Goal: Information Seeking & Learning: Learn about a topic

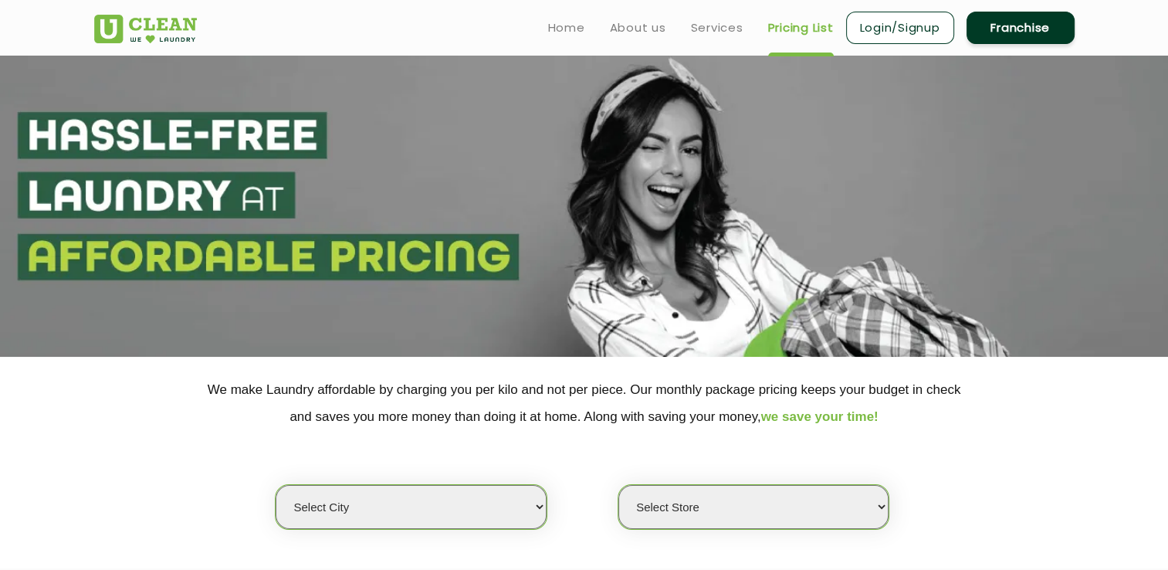
click at [453, 506] on select "Select city [GEOGRAPHIC_DATA] [GEOGRAPHIC_DATA] [GEOGRAPHIC_DATA] [GEOGRAPHIC_D…" at bounding box center [411, 507] width 270 height 44
select select "1"
click at [704, 499] on select "Select Store" at bounding box center [753, 507] width 270 height 44
click at [618, 485] on select "Select Store [GEOGRAPHIC_DATA] [GEOGRAPHIC_DATA] 2 [GEOGRAPHIC_DATA] [PERSON_NA…" at bounding box center [753, 507] width 270 height 44
click at [800, 24] on link "Pricing List" at bounding box center [801, 28] width 66 height 19
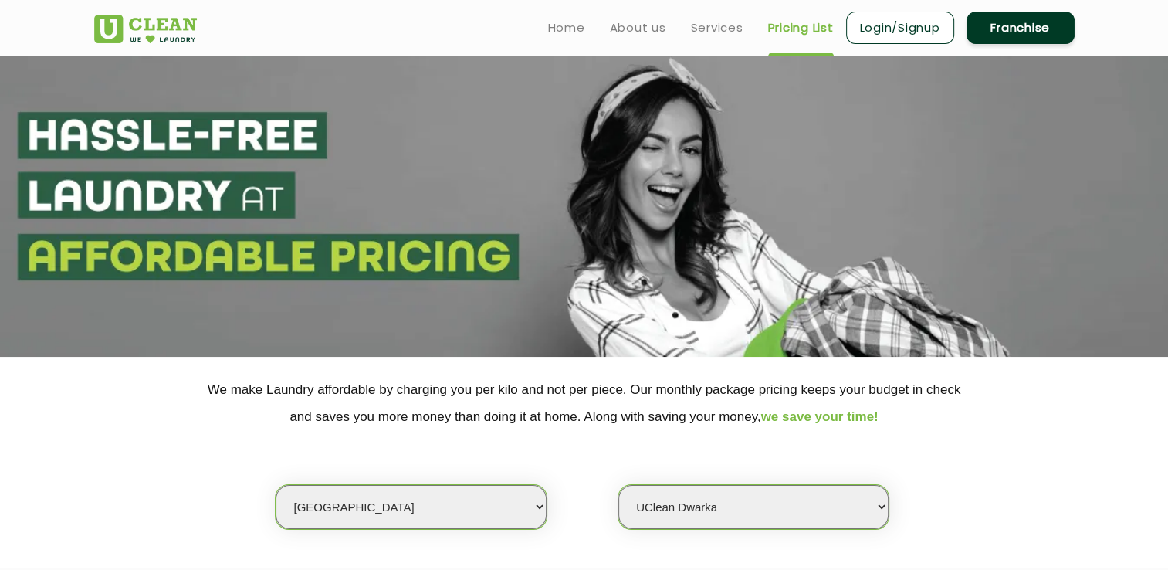
click at [819, 25] on link "Pricing List" at bounding box center [801, 28] width 66 height 19
click at [787, 42] on ul "Home About us Services Pricing List Login/Signup Franchise" at bounding box center [805, 27] width 539 height 36
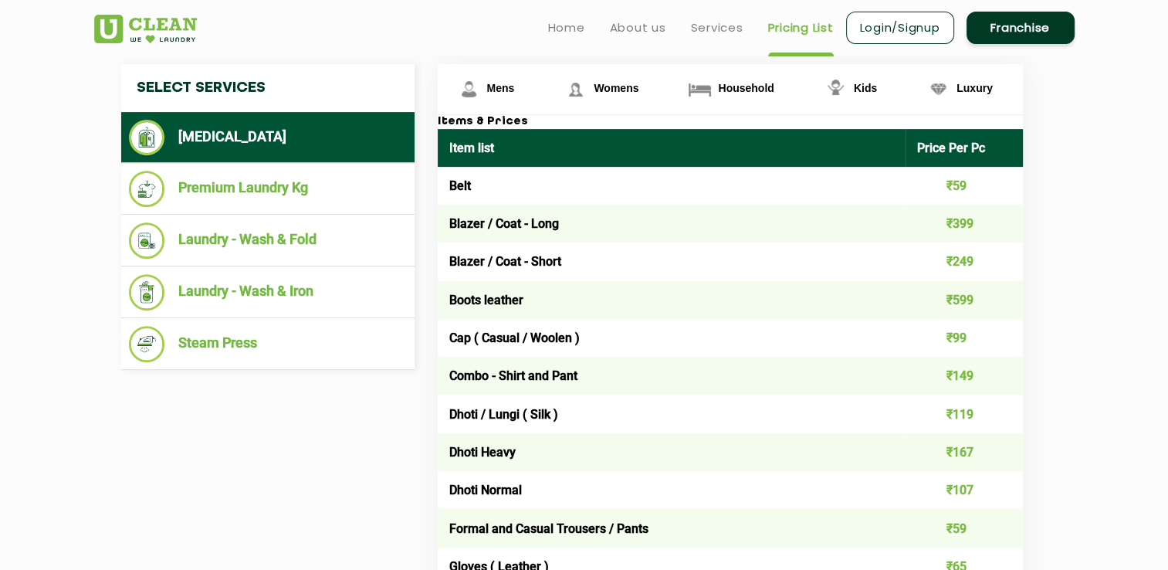
scroll to position [565, 0]
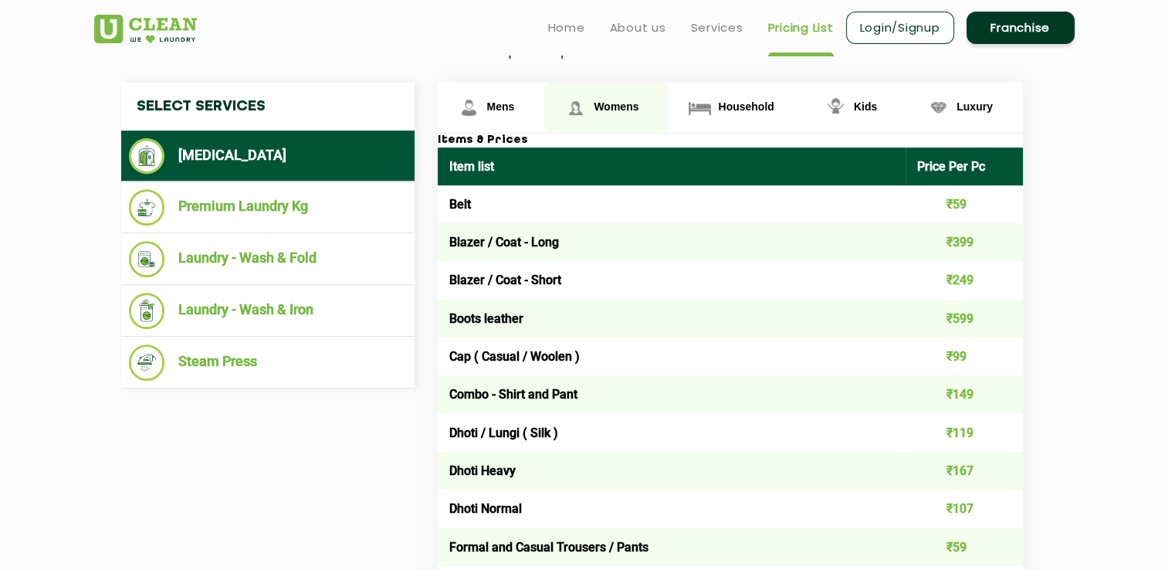
click at [607, 107] on span "Womens" at bounding box center [616, 106] width 45 height 12
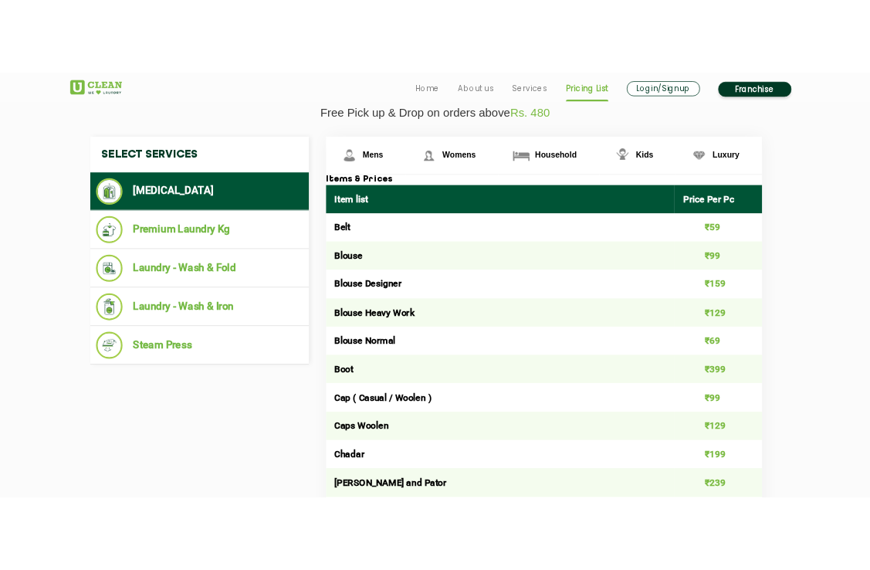
scroll to position [568, 0]
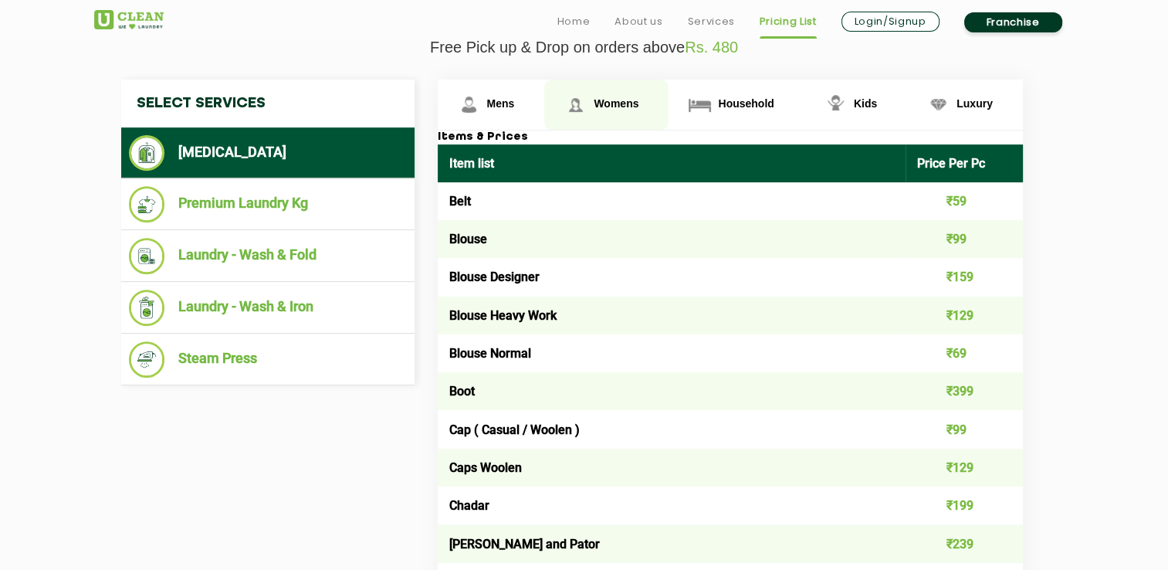
click at [631, 105] on span "Womens" at bounding box center [616, 103] width 45 height 12
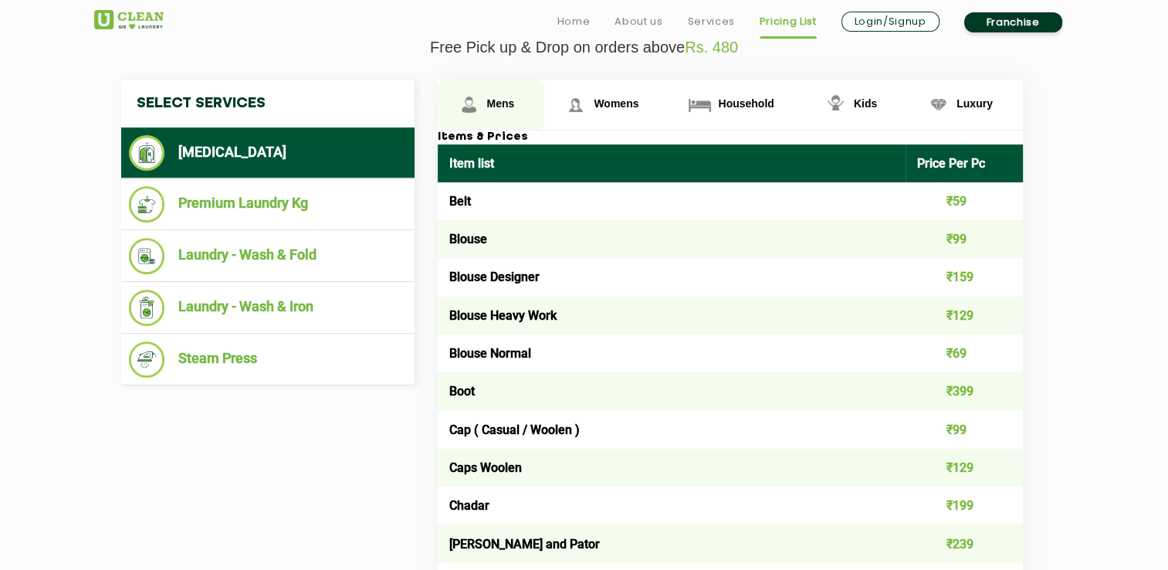
click at [487, 101] on span "Mens" at bounding box center [501, 103] width 28 height 12
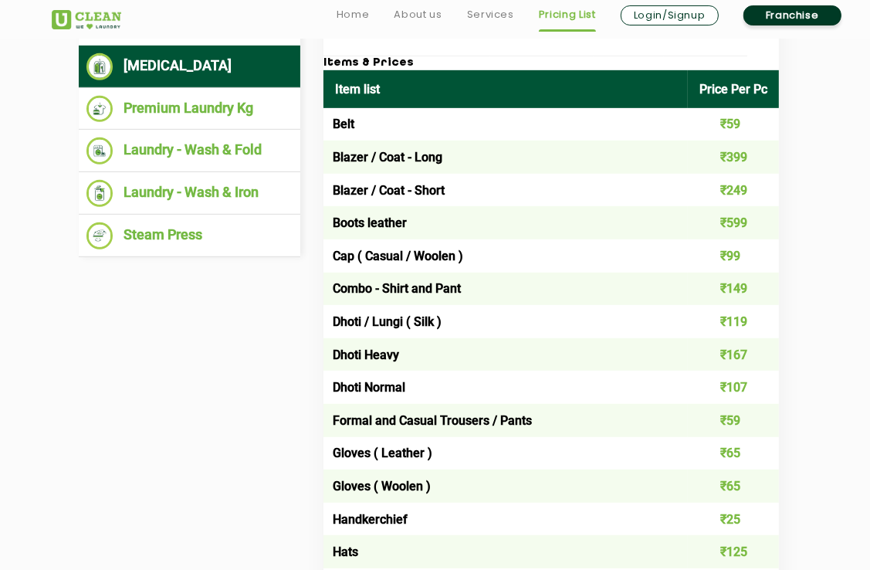
click at [666, 85] on th "Item list" at bounding box center [505, 89] width 364 height 38
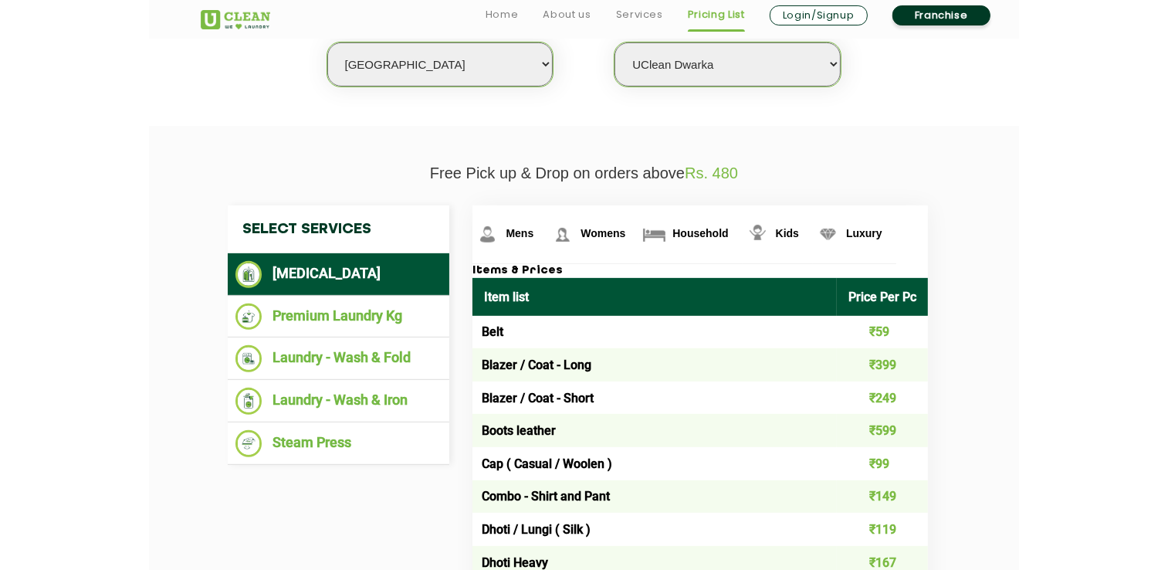
scroll to position [406, 0]
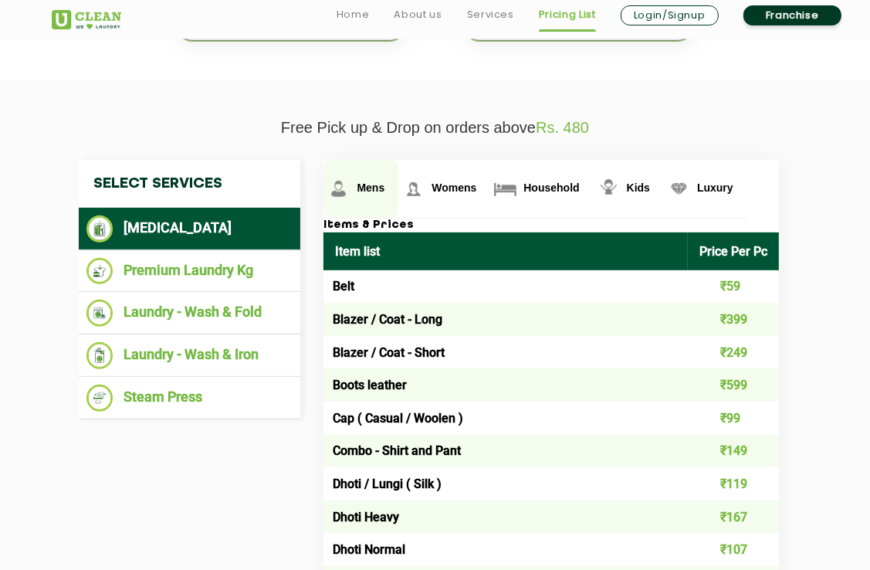
click at [377, 183] on span "Mens" at bounding box center [371, 187] width 28 height 12
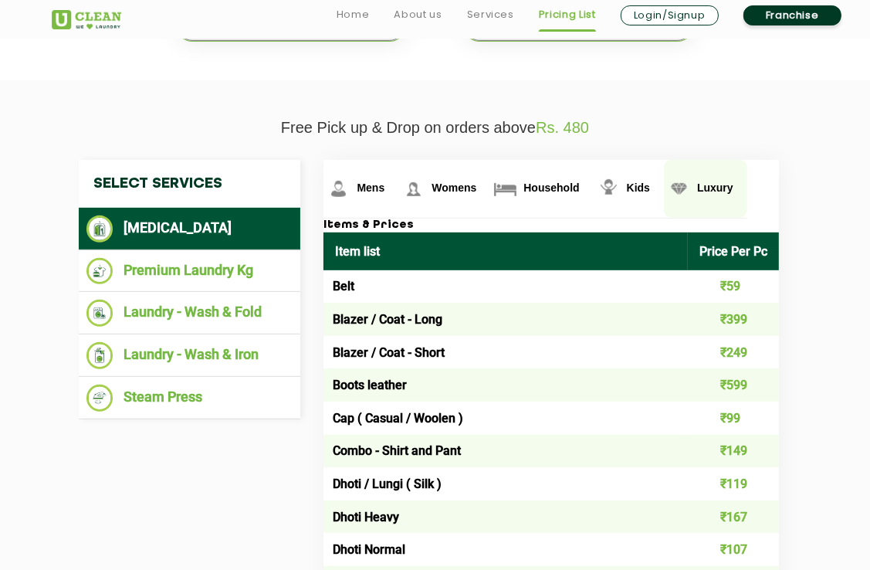
click at [737, 196] on link "Luxury" at bounding box center [705, 189] width 83 height 58
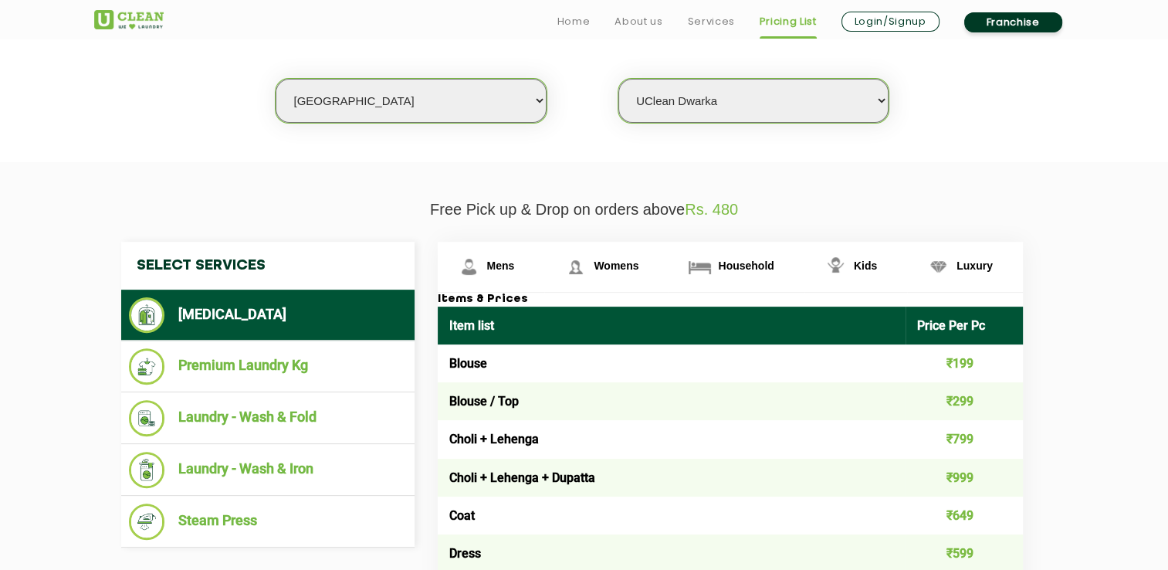
click at [781, 23] on link "Pricing List" at bounding box center [787, 21] width 57 height 19
click at [883, 96] on select "Select Store [GEOGRAPHIC_DATA] [GEOGRAPHIC_DATA] 2 [GEOGRAPHIC_DATA] [PERSON_NA…" at bounding box center [753, 101] width 270 height 44
click at [719, 91] on select "Select Store [GEOGRAPHIC_DATA] [GEOGRAPHIC_DATA] 2 [GEOGRAPHIC_DATA] [PERSON_NA…" at bounding box center [753, 101] width 270 height 44
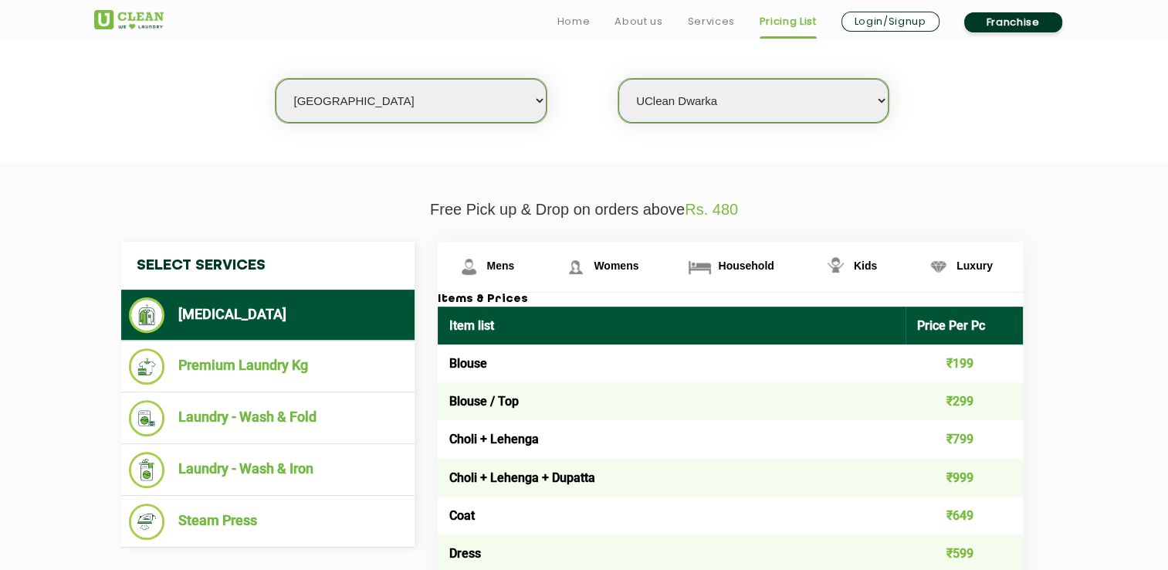
click at [729, 97] on select "Select Store [GEOGRAPHIC_DATA] [GEOGRAPHIC_DATA] 2 [GEOGRAPHIC_DATA] [PERSON_NA…" at bounding box center [753, 101] width 270 height 44
select select "118"
click at [618, 79] on select "Select Store [GEOGRAPHIC_DATA] [GEOGRAPHIC_DATA] 2 [GEOGRAPHIC_DATA] [PERSON_NA…" at bounding box center [753, 101] width 270 height 44
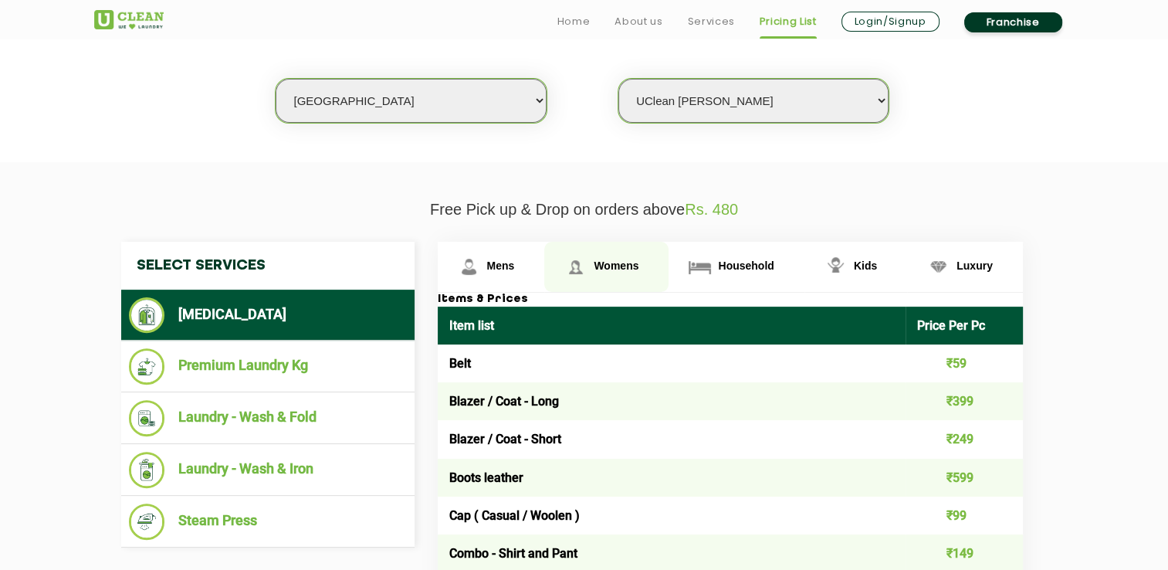
click at [614, 267] on span "Womens" at bounding box center [616, 265] width 45 height 12
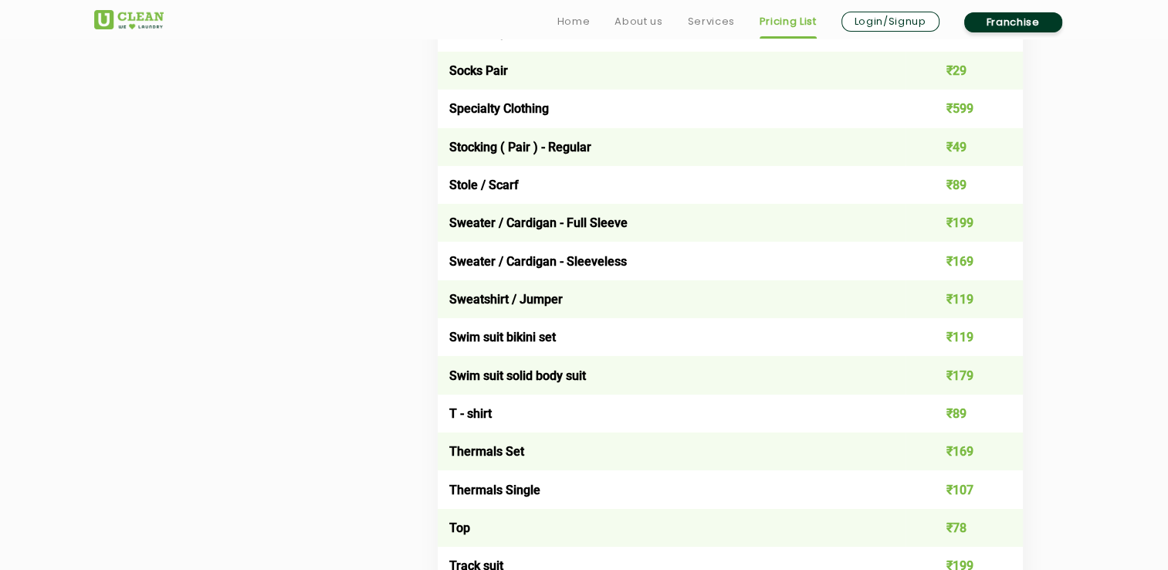
scroll to position [5000, 0]
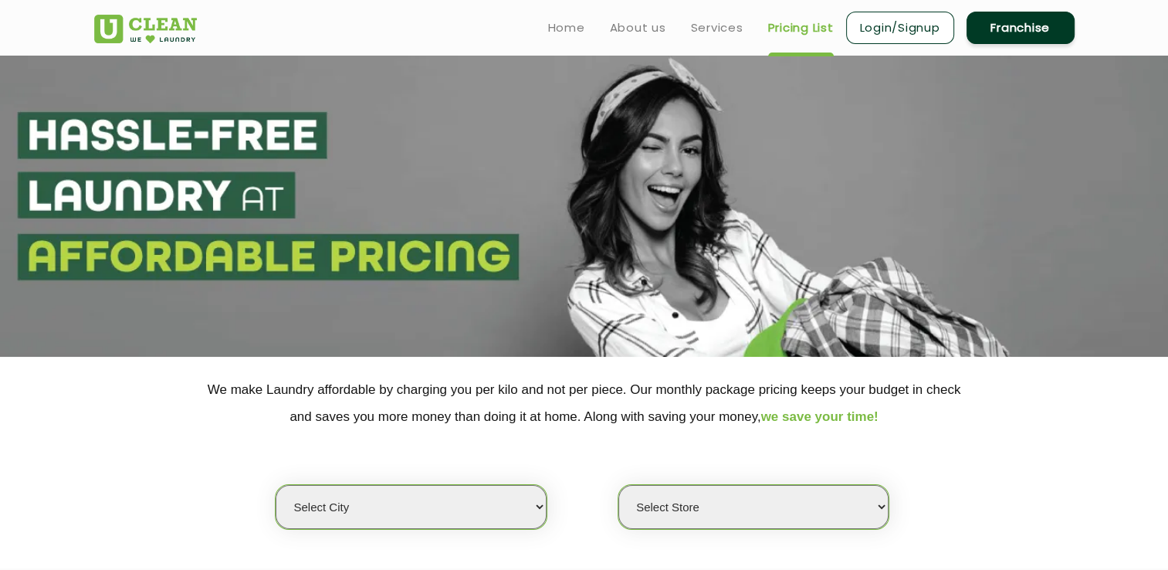
click at [453, 507] on select "Select city [GEOGRAPHIC_DATA] [GEOGRAPHIC_DATA] [GEOGRAPHIC_DATA] [GEOGRAPHIC_D…" at bounding box center [411, 507] width 270 height 44
select select "1"
click at [276, 485] on select "Select city [GEOGRAPHIC_DATA] [GEOGRAPHIC_DATA] [GEOGRAPHIC_DATA] [GEOGRAPHIC_D…" at bounding box center [411, 507] width 270 height 44
click at [765, 510] on select "Select Store [GEOGRAPHIC_DATA] [GEOGRAPHIC_DATA] 2 [GEOGRAPHIC_DATA] [PERSON_NA…" at bounding box center [753, 507] width 270 height 44
click at [618, 485] on select "Select Store [GEOGRAPHIC_DATA] [GEOGRAPHIC_DATA] 2 [GEOGRAPHIC_DATA] [PERSON_NA…" at bounding box center [753, 507] width 270 height 44
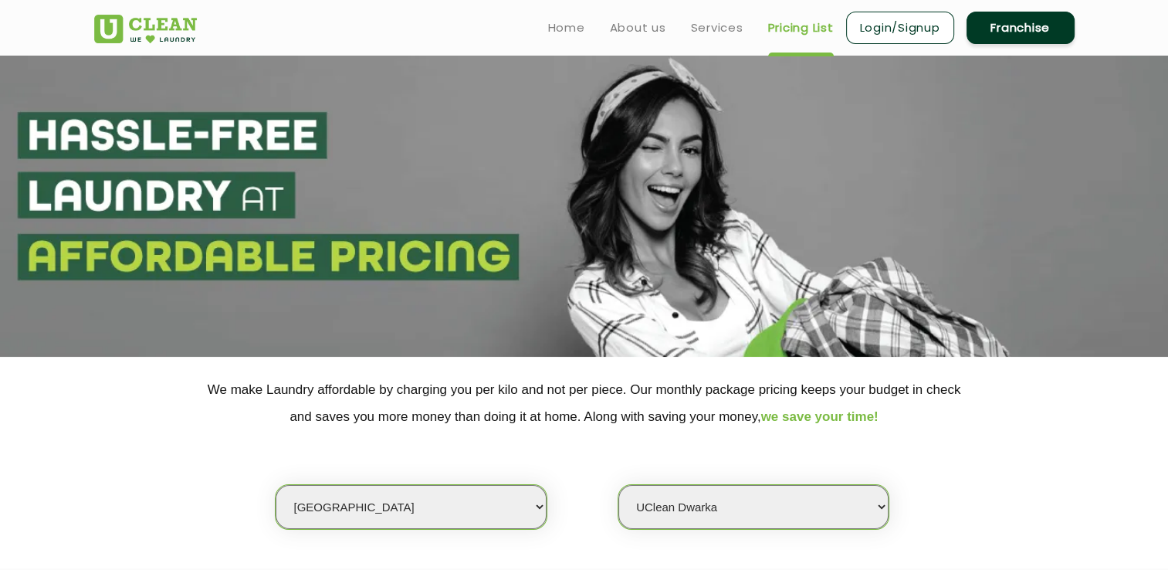
click at [793, 503] on select "Select Store [GEOGRAPHIC_DATA] [GEOGRAPHIC_DATA] 2 [GEOGRAPHIC_DATA] [PERSON_NA…" at bounding box center [753, 507] width 270 height 44
select select "118"
click at [618, 485] on select "Select Store [GEOGRAPHIC_DATA] [GEOGRAPHIC_DATA] 2 [GEOGRAPHIC_DATA] [PERSON_NA…" at bounding box center [753, 507] width 270 height 44
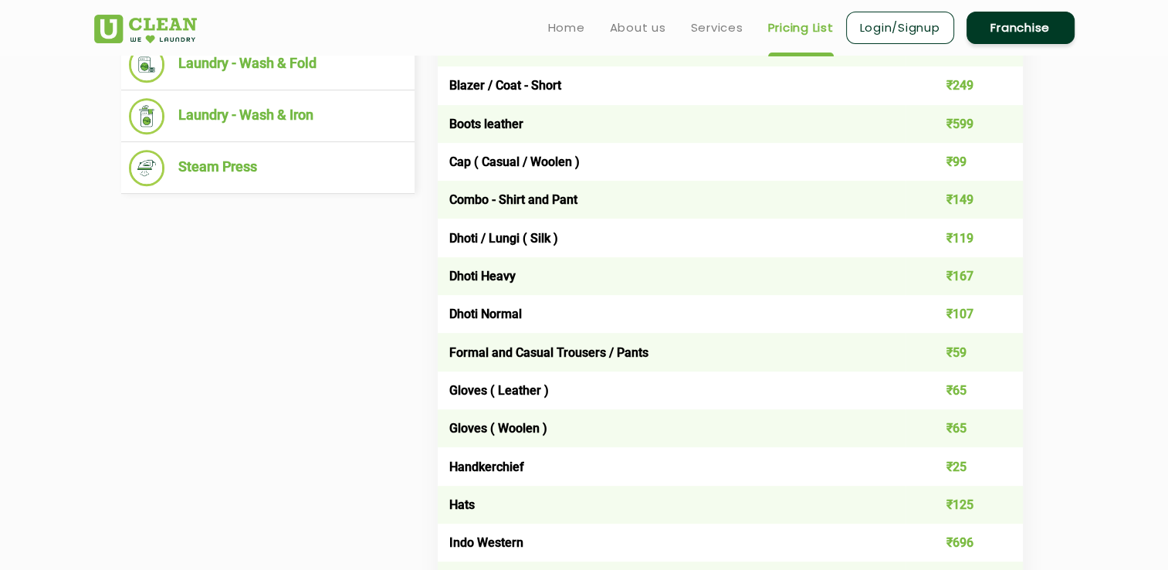
scroll to position [570, 0]
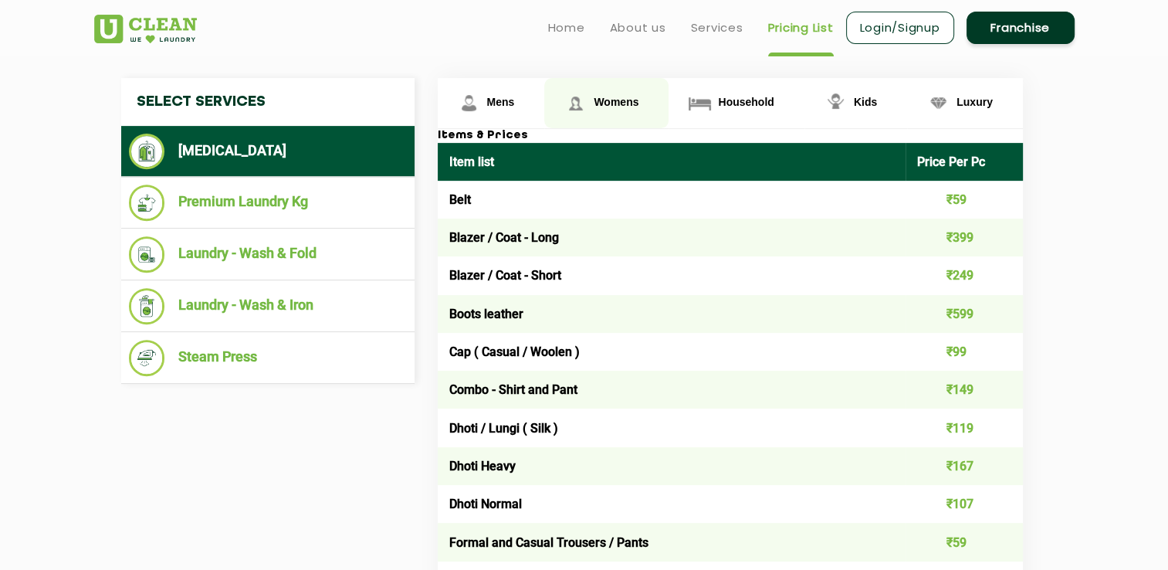
click at [619, 102] on span "Womens" at bounding box center [616, 102] width 45 height 12
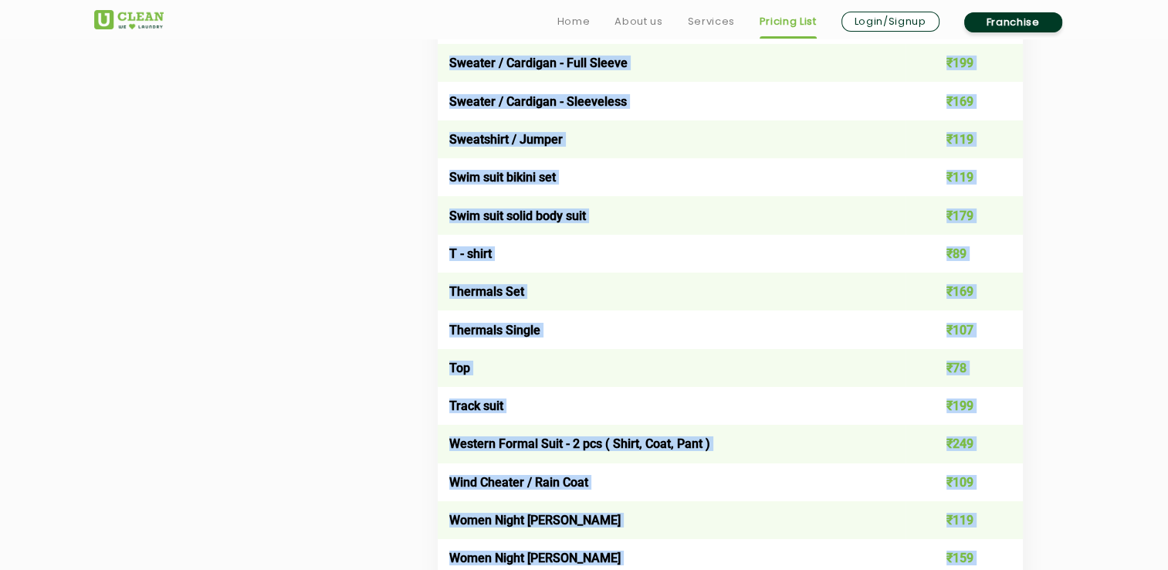
scroll to position [5625, 0]
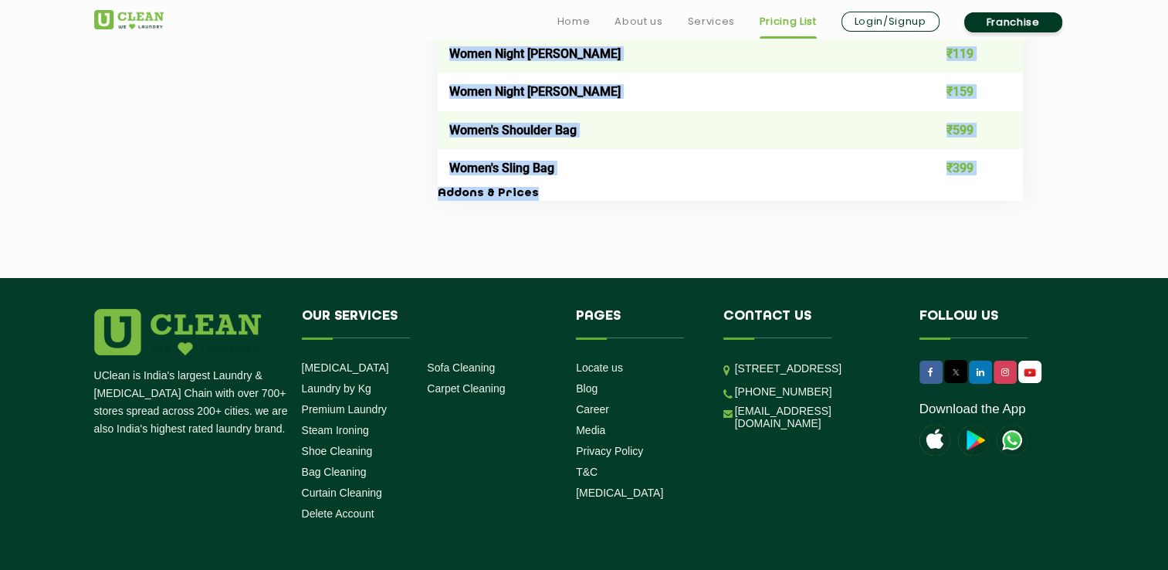
drag, startPoint x: 432, startPoint y: 83, endPoint x: 1030, endPoint y: 305, distance: 637.4
drag, startPoint x: 1030, startPoint y: 305, endPoint x: 786, endPoint y: 211, distance: 261.2
copy div "Lore Ipsumd Sitametco Adip Elitse Doeiu & Tempor Inci utla Etdol Mag Al Enim ₹8…"
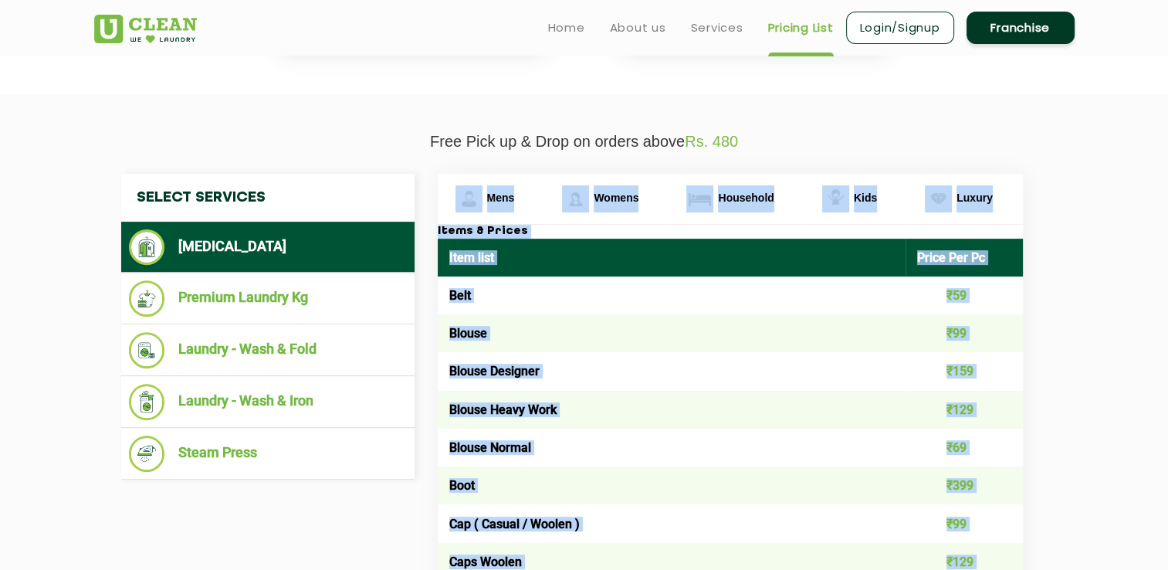
scroll to position [397, 0]
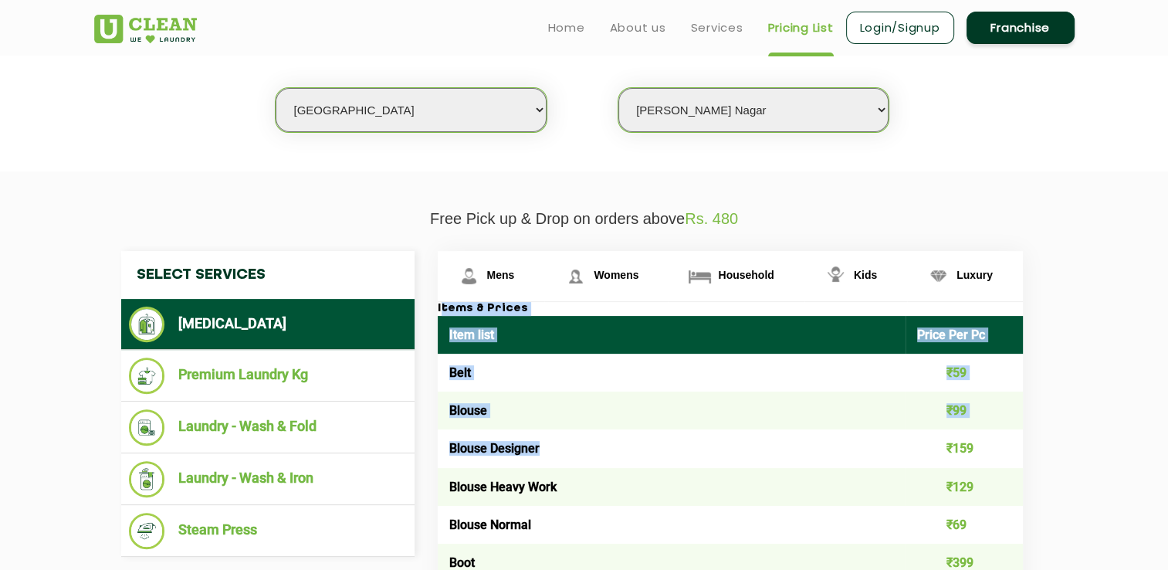
drag, startPoint x: 440, startPoint y: 309, endPoint x: 874, endPoint y: 447, distance: 455.0
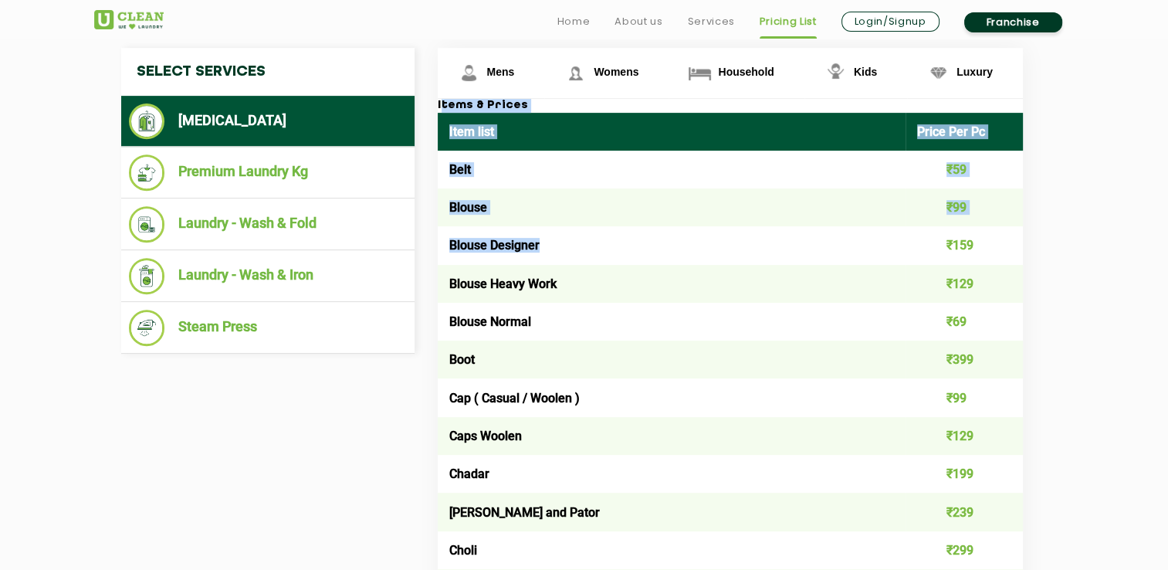
scroll to position [644, 0]
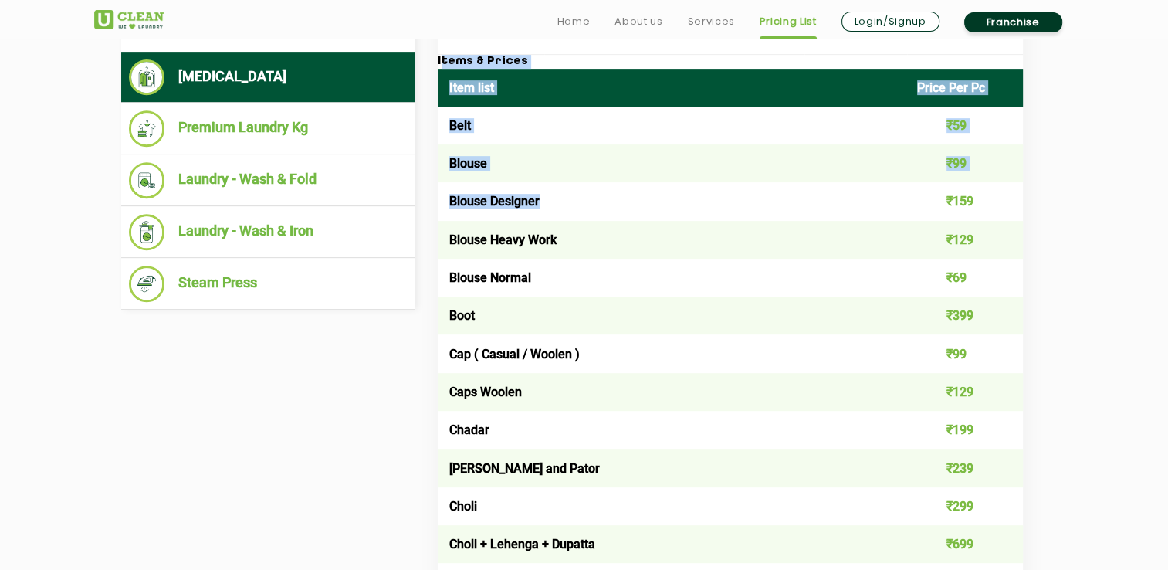
click at [558, 171] on td "Blouse" at bounding box center [672, 163] width 468 height 38
drag, startPoint x: 440, startPoint y: 61, endPoint x: 880, endPoint y: 292, distance: 496.8
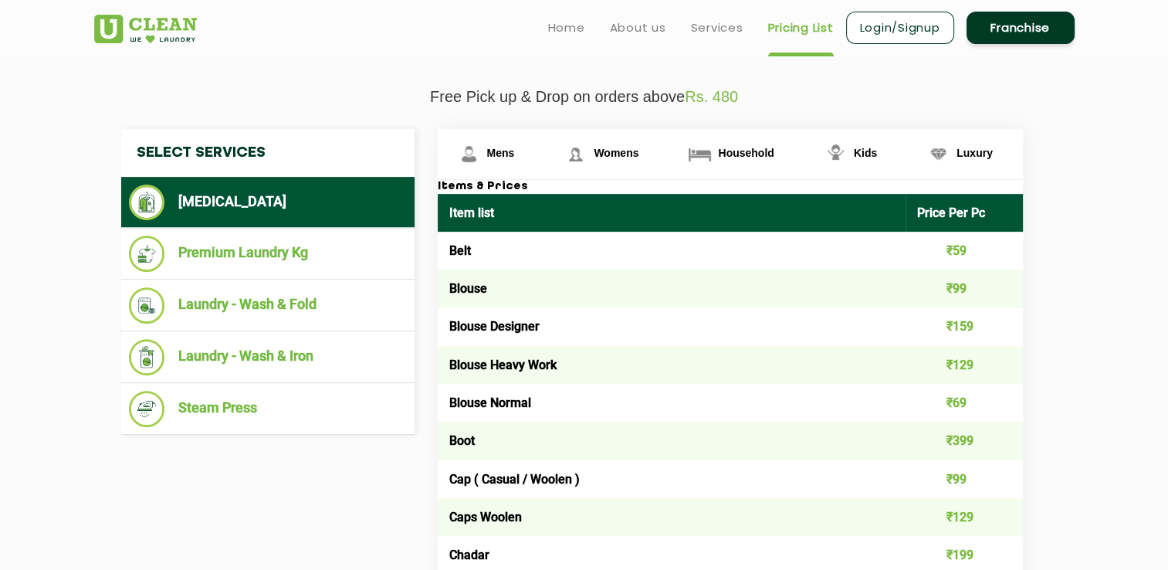
scroll to position [482, 0]
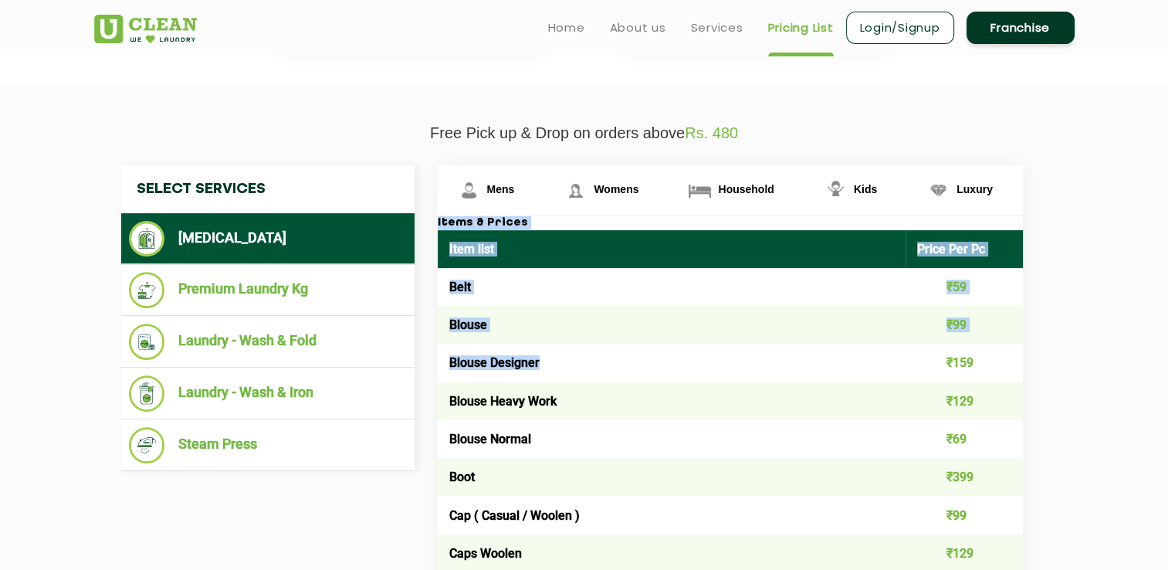
drag, startPoint x: 438, startPoint y: 218, endPoint x: 679, endPoint y: 357, distance: 278.0
click at [485, 184] on link "Mens" at bounding box center [491, 190] width 107 height 50
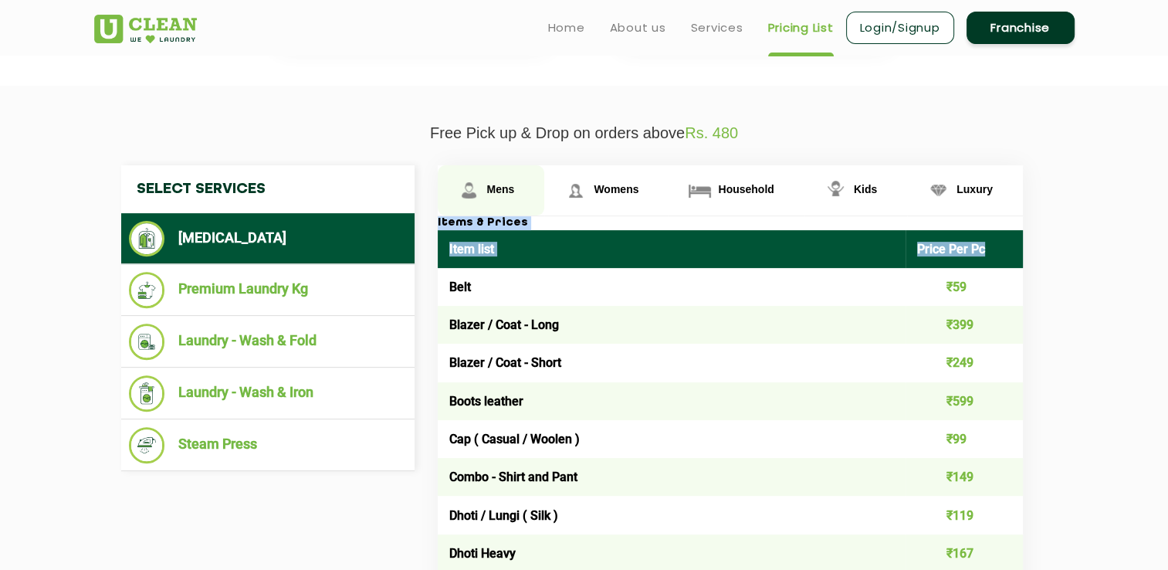
click at [503, 178] on link "Mens" at bounding box center [491, 190] width 107 height 50
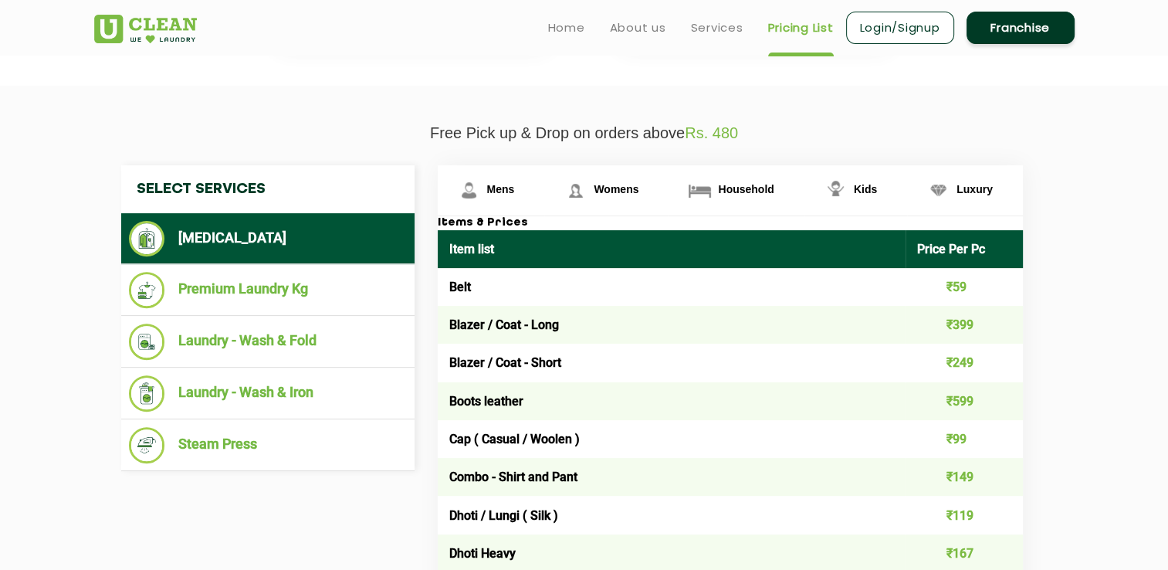
click at [492, 337] on td "Blazer / Coat - Long" at bounding box center [672, 325] width 468 height 38
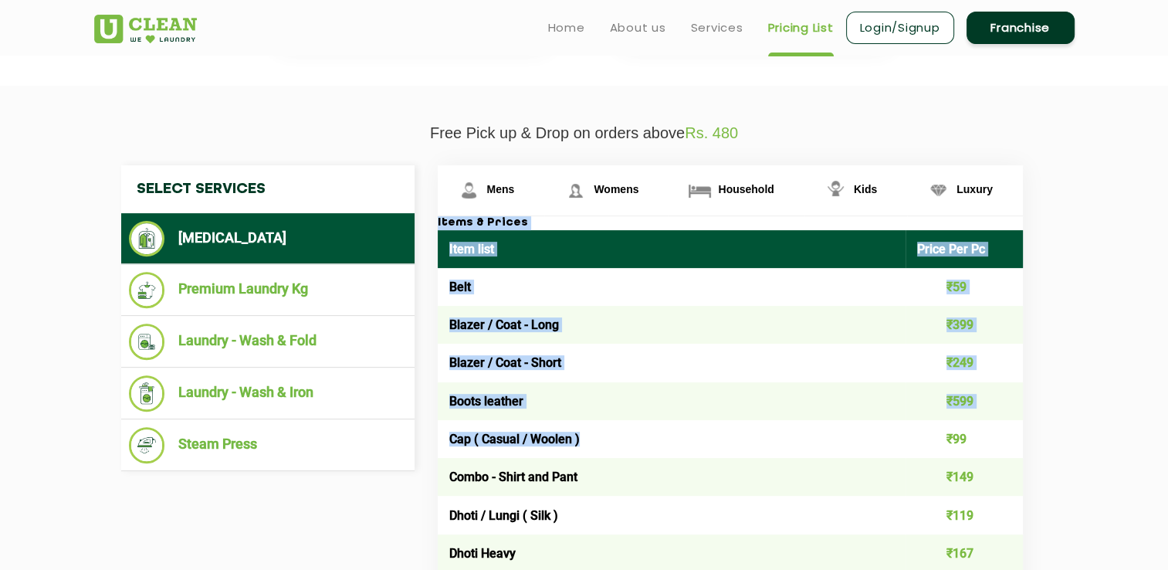
drag, startPoint x: 436, startPoint y: 222, endPoint x: 776, endPoint y: 437, distance: 401.7
click at [990, 420] on td "₹99" at bounding box center [963, 439] width 117 height 38
click at [834, 467] on td "Combo - Shirt and Pant" at bounding box center [672, 477] width 468 height 38
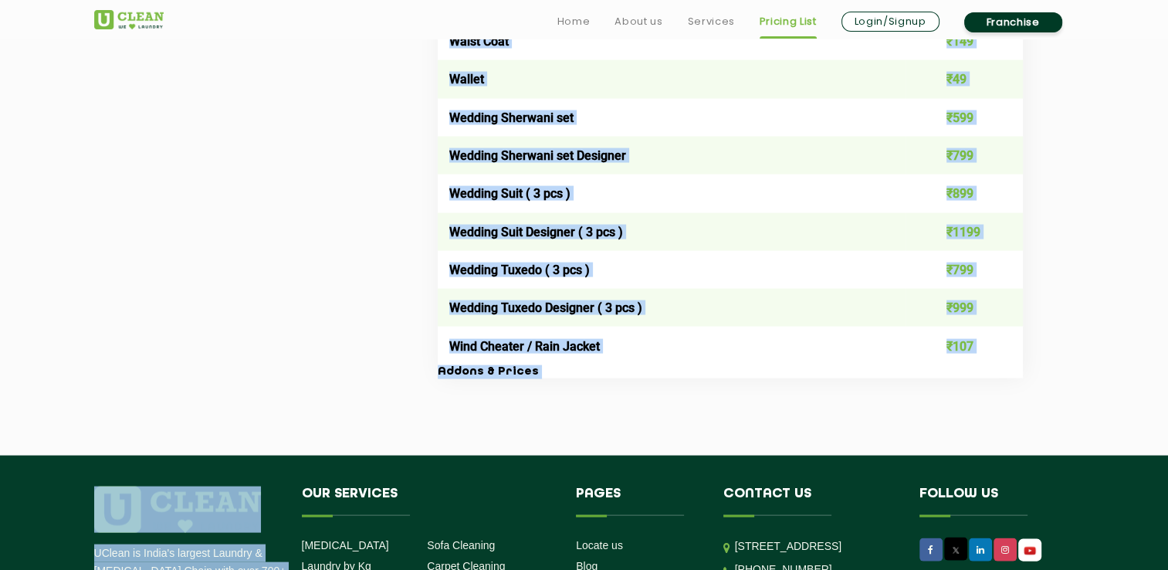
scroll to position [3105, 0]
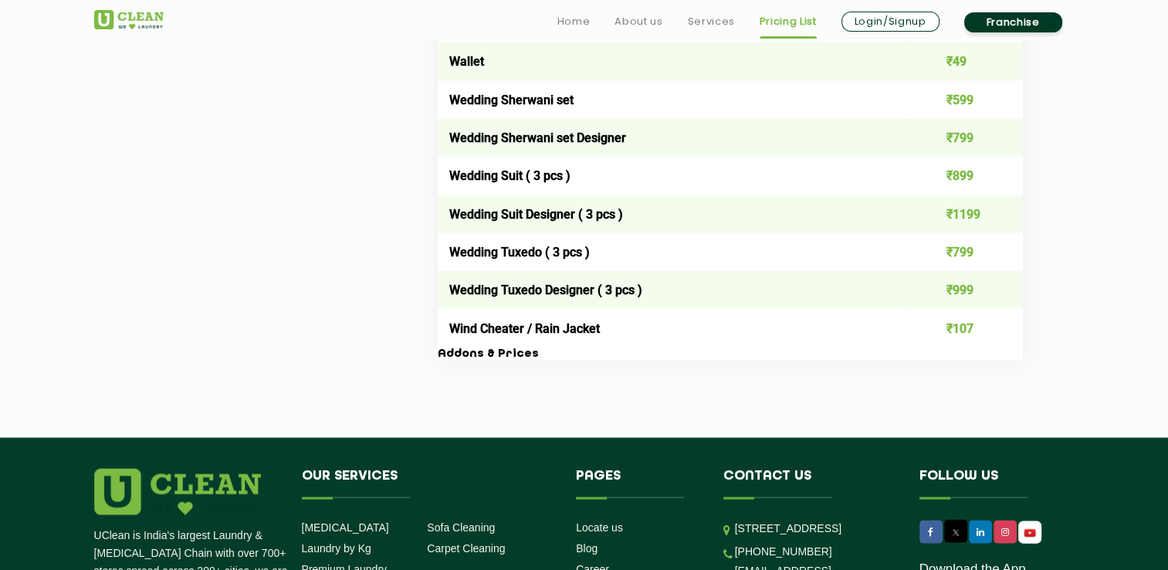
drag, startPoint x: 997, startPoint y: 507, endPoint x: 808, endPoint y: 412, distance: 211.6
click at [950, 347] on td "₹107" at bounding box center [963, 328] width 117 height 38
click at [950, 330] on td "₹107" at bounding box center [963, 328] width 117 height 38
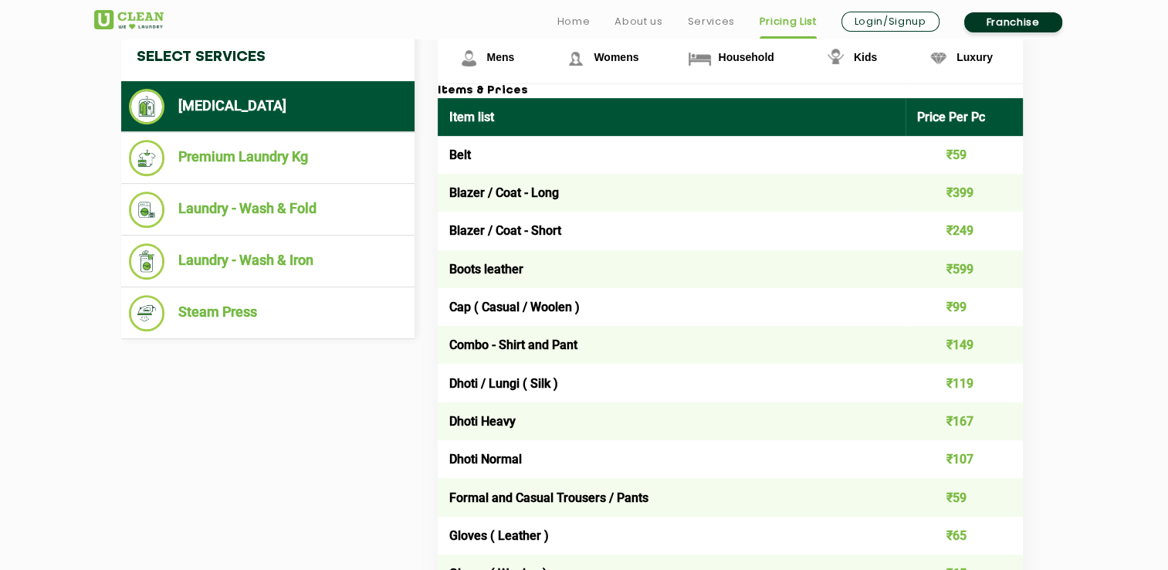
scroll to position [610, 0]
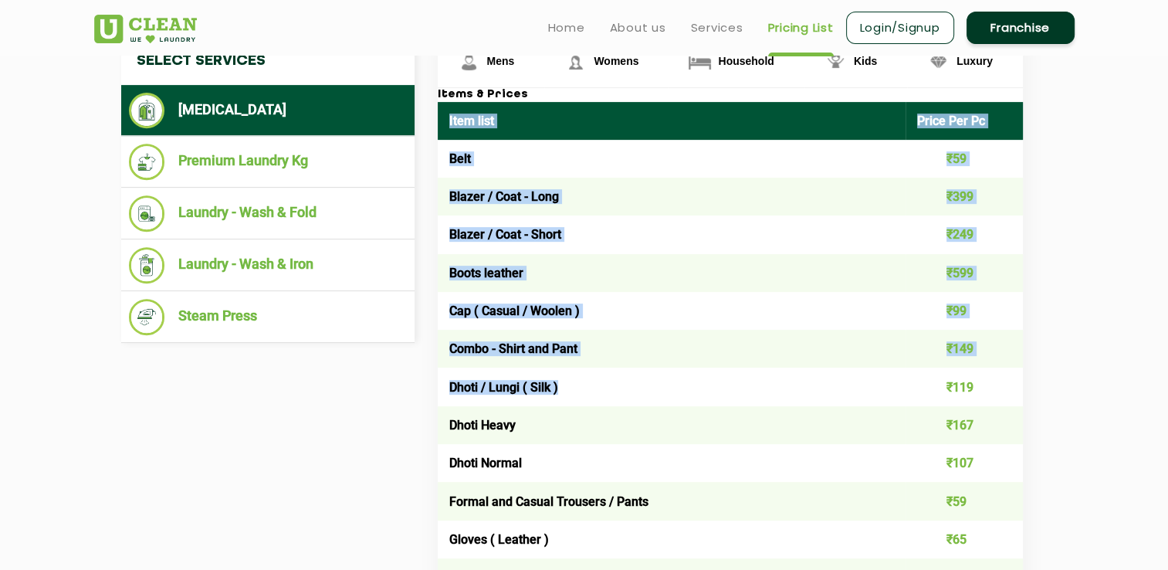
drag, startPoint x: 446, startPoint y: 118, endPoint x: 679, endPoint y: 368, distance: 341.8
click at [936, 364] on td "₹149" at bounding box center [963, 349] width 117 height 38
drag, startPoint x: 936, startPoint y: 364, endPoint x: 778, endPoint y: 350, distance: 158.8
click at [778, 350] on td "Combo - Shirt and Pant" at bounding box center [672, 349] width 468 height 38
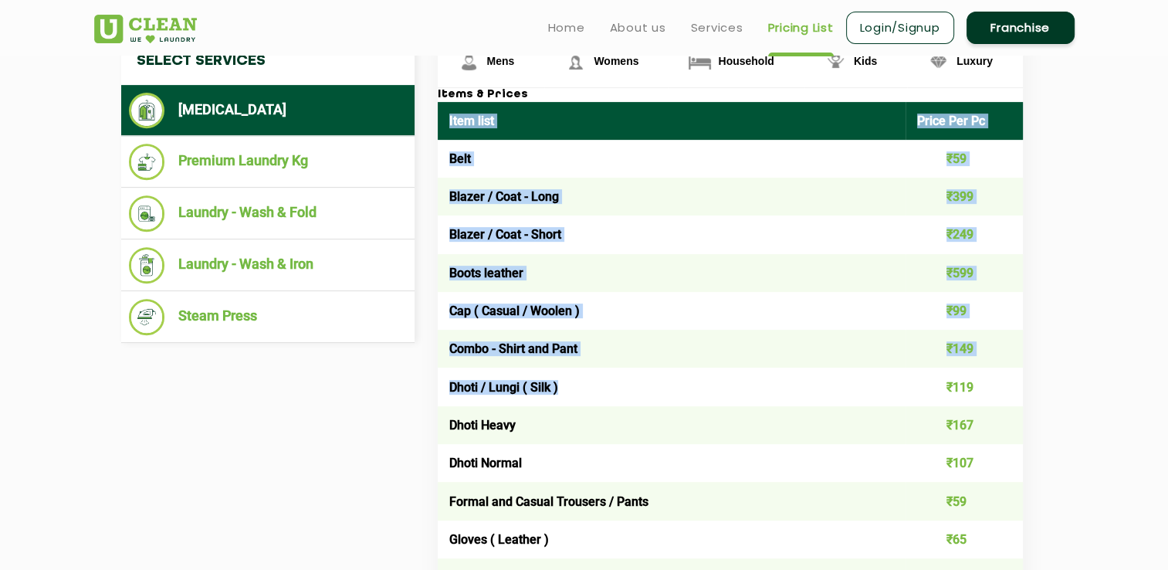
drag, startPoint x: 778, startPoint y: 350, endPoint x: 895, endPoint y: 378, distance: 120.0
click at [895, 378] on td "Dhoti / Lungi ( Silk )" at bounding box center [672, 386] width 468 height 38
click at [967, 387] on td "₹119" at bounding box center [963, 386] width 117 height 38
drag, startPoint x: 967, startPoint y: 387, endPoint x: 993, endPoint y: 384, distance: 25.7
click at [993, 384] on td "₹119" at bounding box center [963, 386] width 117 height 38
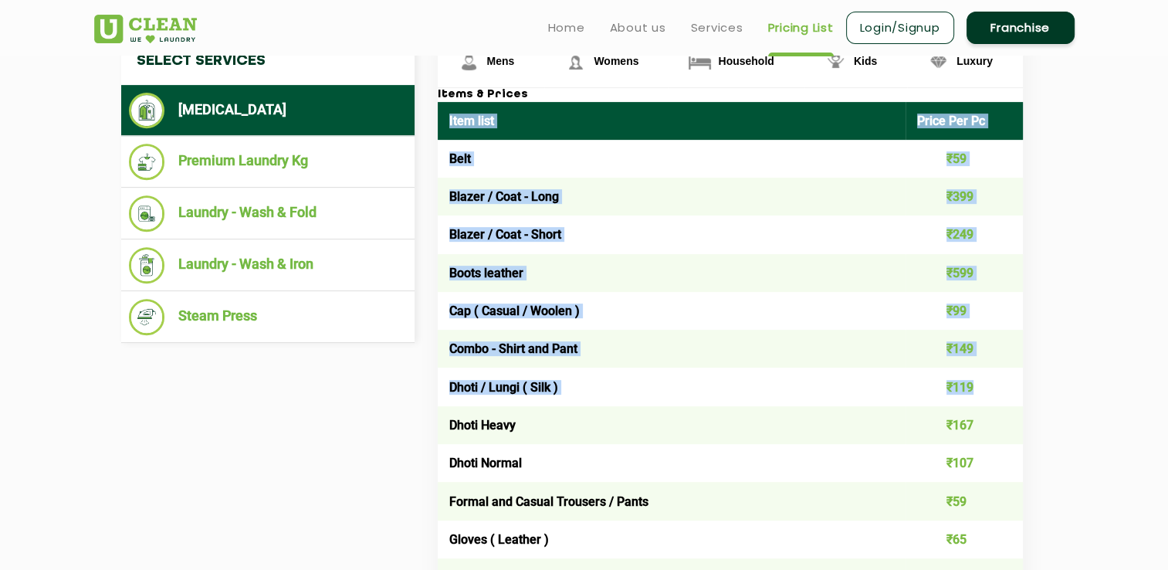
copy table "Item list Price Per Pc Belt ₹59 Blazer / Coat - Long ₹399 Blazer / Coat - Short…"
click at [995, 397] on td "₹119" at bounding box center [963, 386] width 117 height 38
drag, startPoint x: 995, startPoint y: 397, endPoint x: 979, endPoint y: 421, distance: 27.8
click at [979, 421] on td "₹167" at bounding box center [963, 425] width 117 height 38
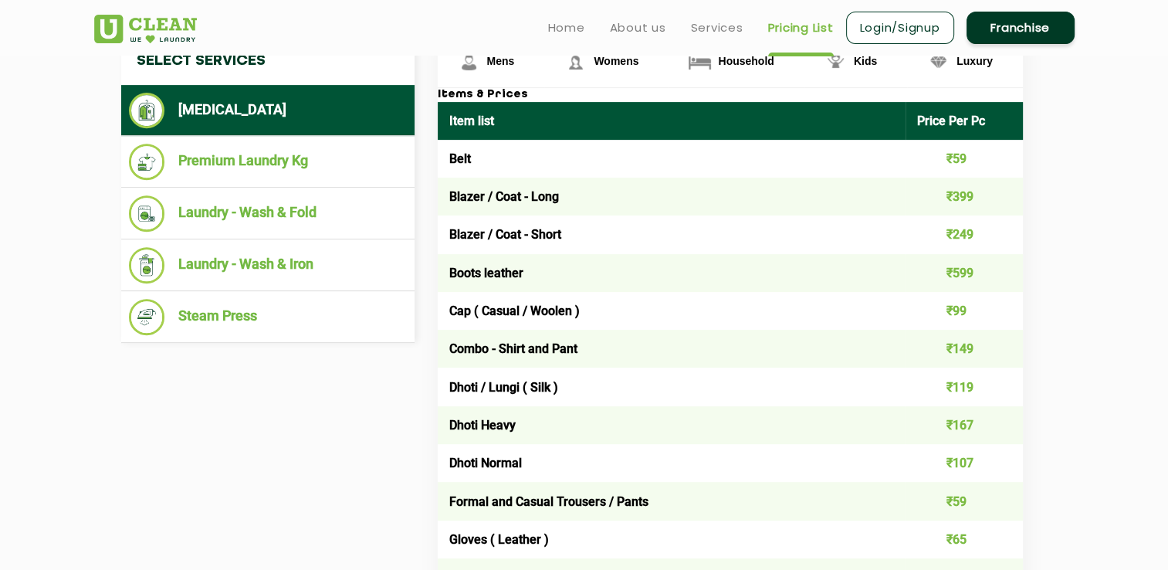
click at [819, 452] on td "Dhoti Normal" at bounding box center [672, 463] width 468 height 38
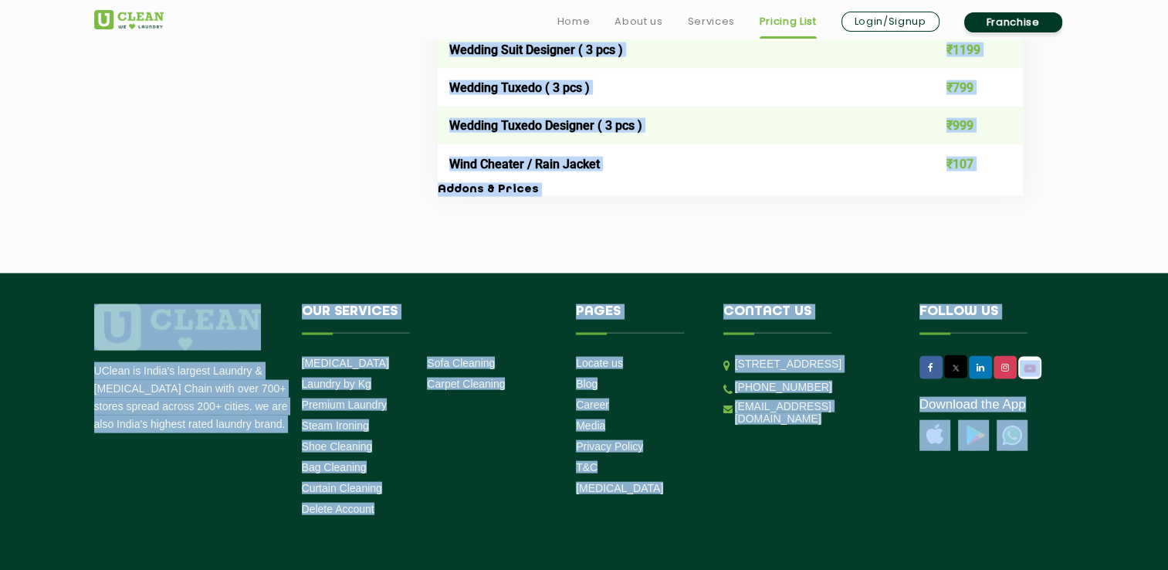
scroll to position [3354, 0]
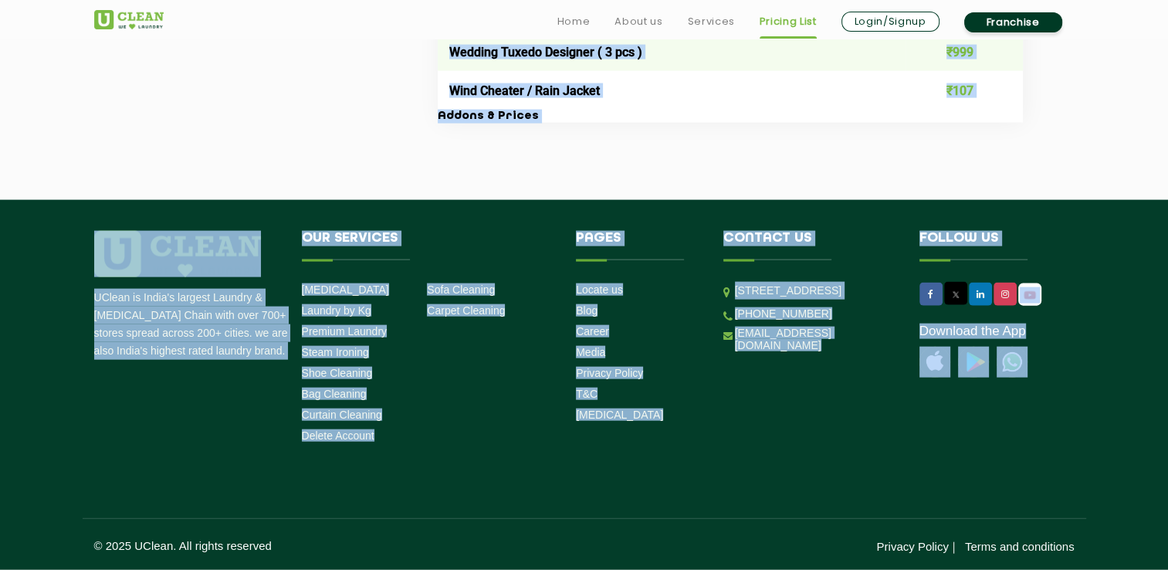
drag, startPoint x: 450, startPoint y: 109, endPoint x: 940, endPoint y: 565, distance: 669.5
copy app-root "Lore ipsu Dolor Sit Am Cons ₹64 Adipis / Elit - Sedd ₹845 Eiusmo / Temp - Incid…"
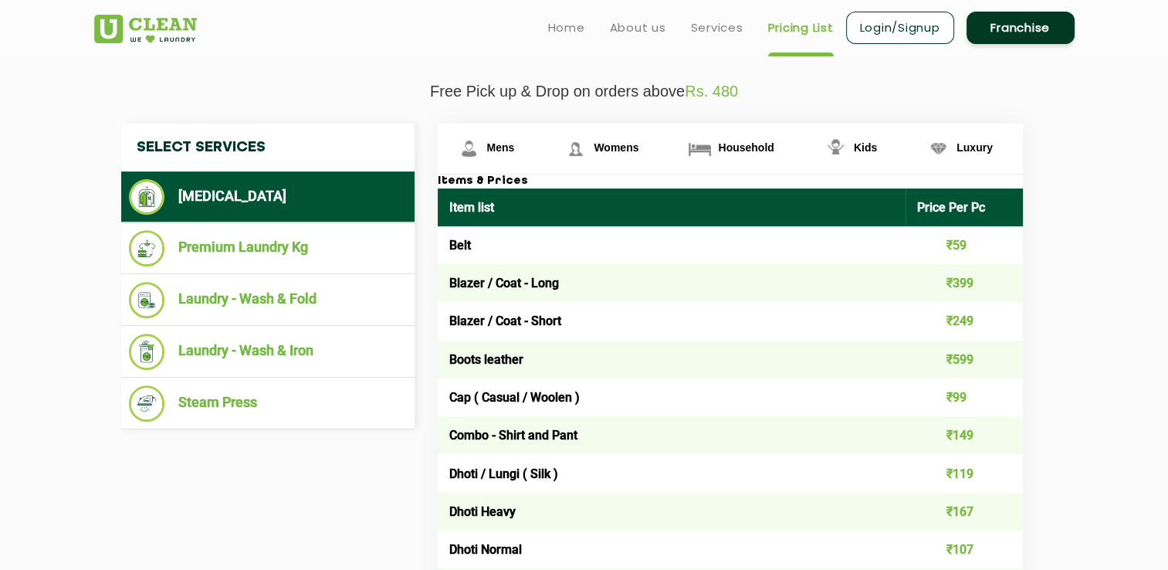
scroll to position [519, 0]
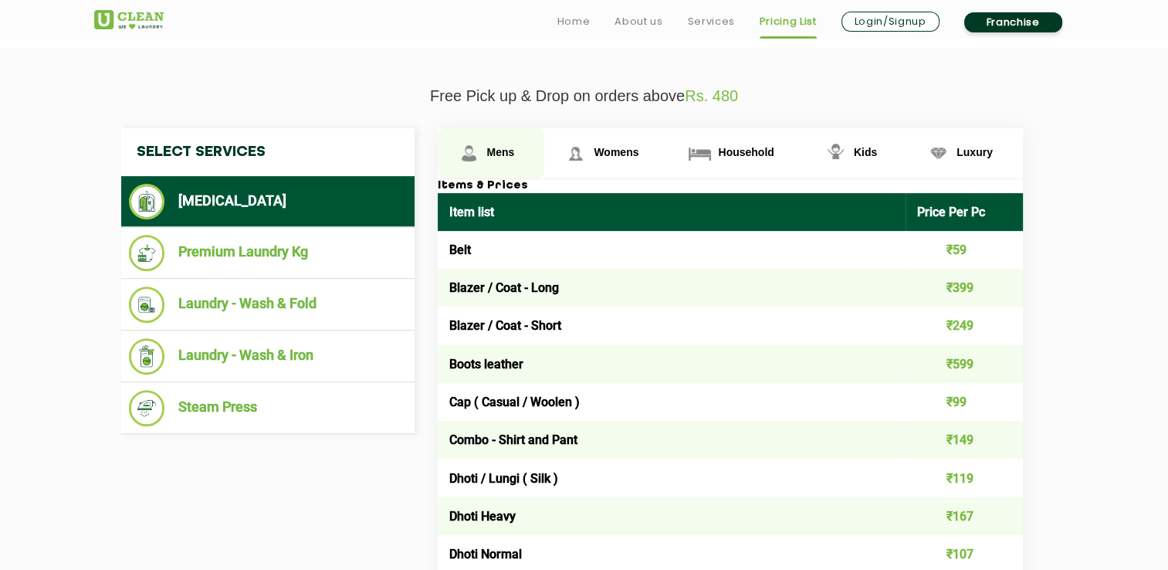
click at [497, 153] on span "Mens" at bounding box center [501, 152] width 28 height 12
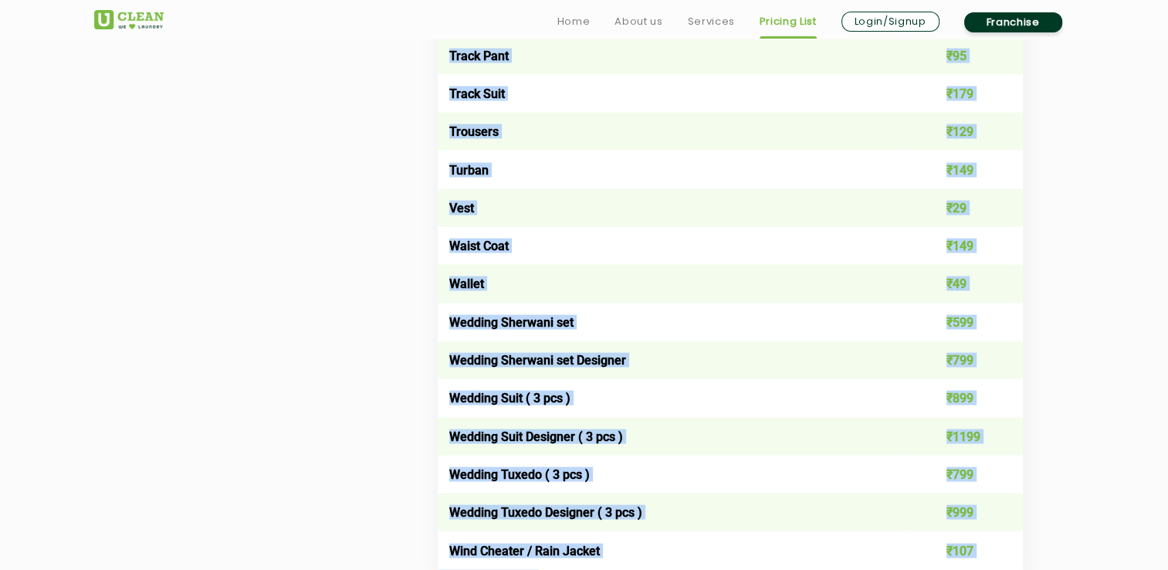
scroll to position [3354, 0]
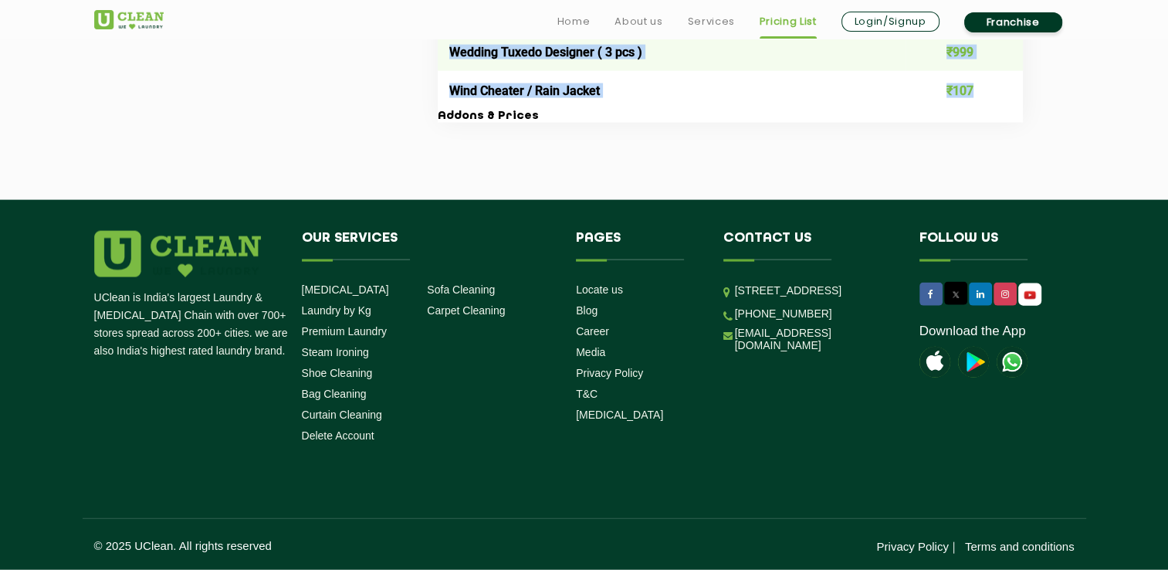
drag, startPoint x: 448, startPoint y: 245, endPoint x: 1006, endPoint y: 78, distance: 582.6
drag, startPoint x: 447, startPoint y: 122, endPoint x: 970, endPoint y: 199, distance: 528.9
copy div "Lore ipsu Dolor Sit Am Cons ₹64 Adipis / Elit - Sedd ₹845 Eiusmo / Temp - Incid…"
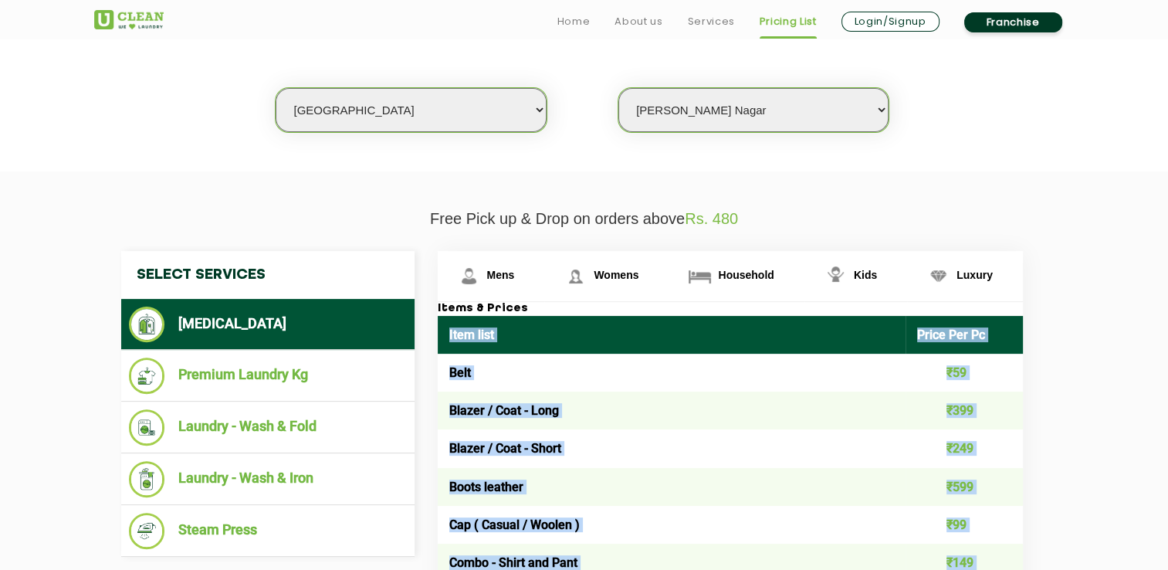
scroll to position [411, 0]
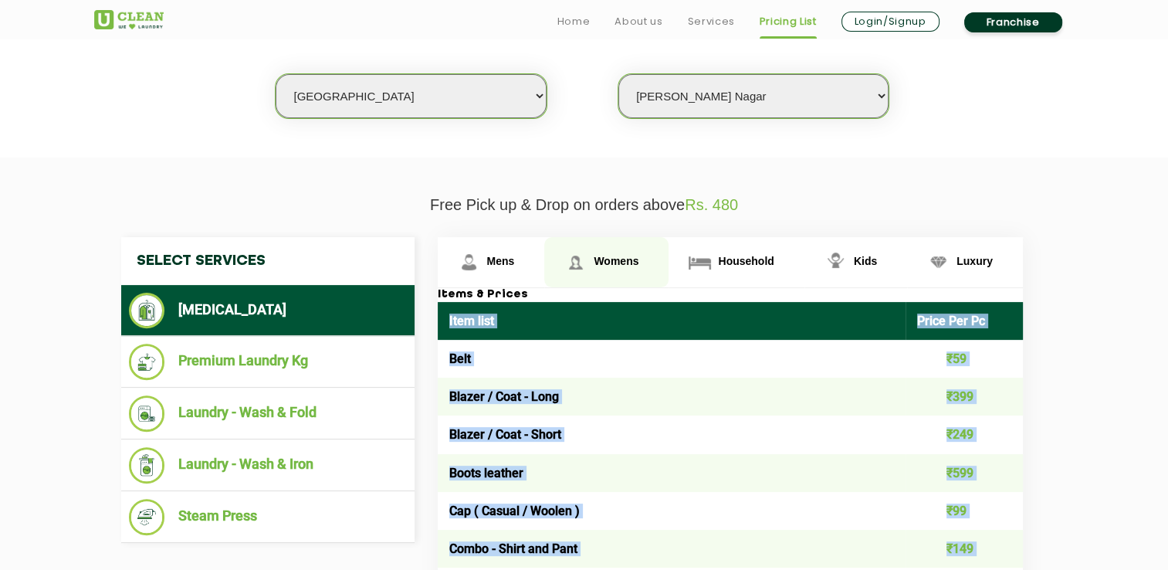
click at [614, 261] on span "Womens" at bounding box center [616, 261] width 45 height 12
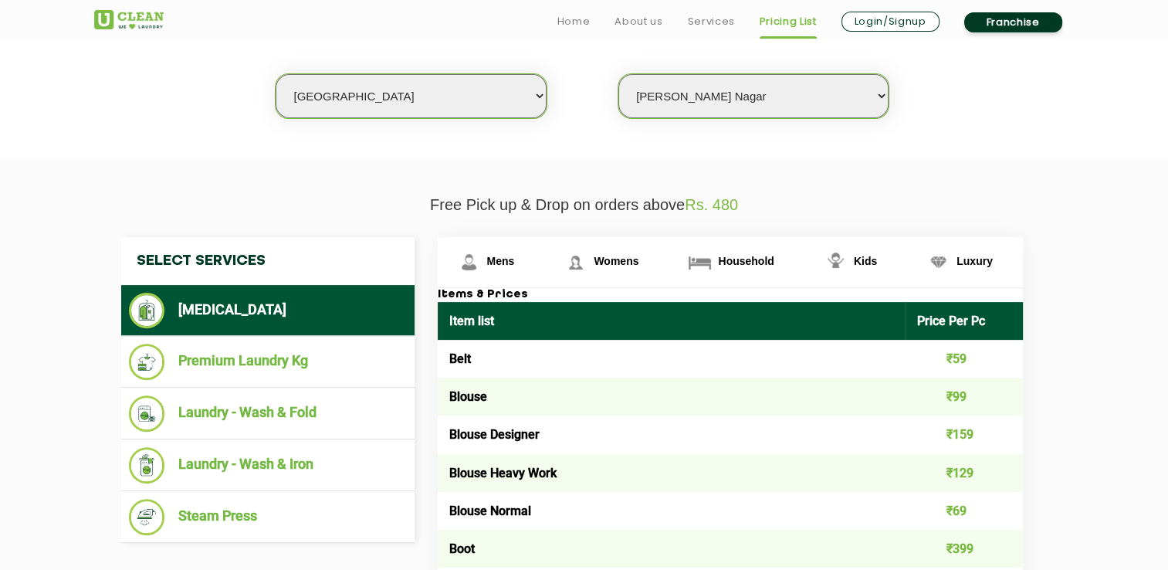
drag, startPoint x: 614, startPoint y: 261, endPoint x: 878, endPoint y: 211, distance: 268.5
click at [878, 211] on p "Free Pick up & Drop on orders above Rs. 480" at bounding box center [584, 205] width 980 height 18
click at [613, 256] on span "Womens" at bounding box center [616, 261] width 45 height 12
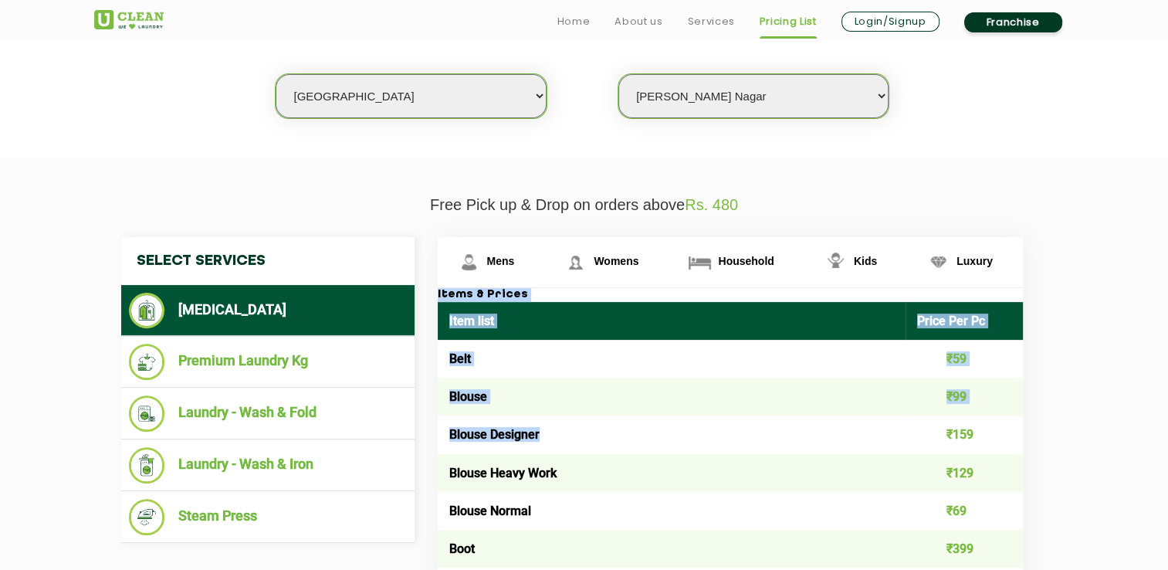
drag, startPoint x: 438, startPoint y: 295, endPoint x: 889, endPoint y: 446, distance: 476.2
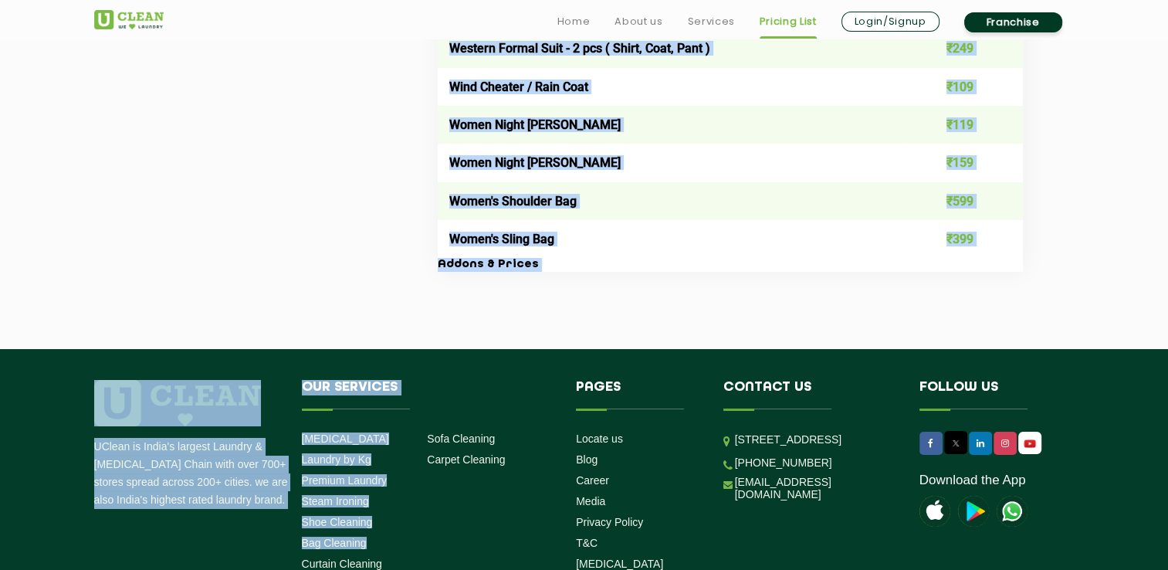
scroll to position [5596, 0]
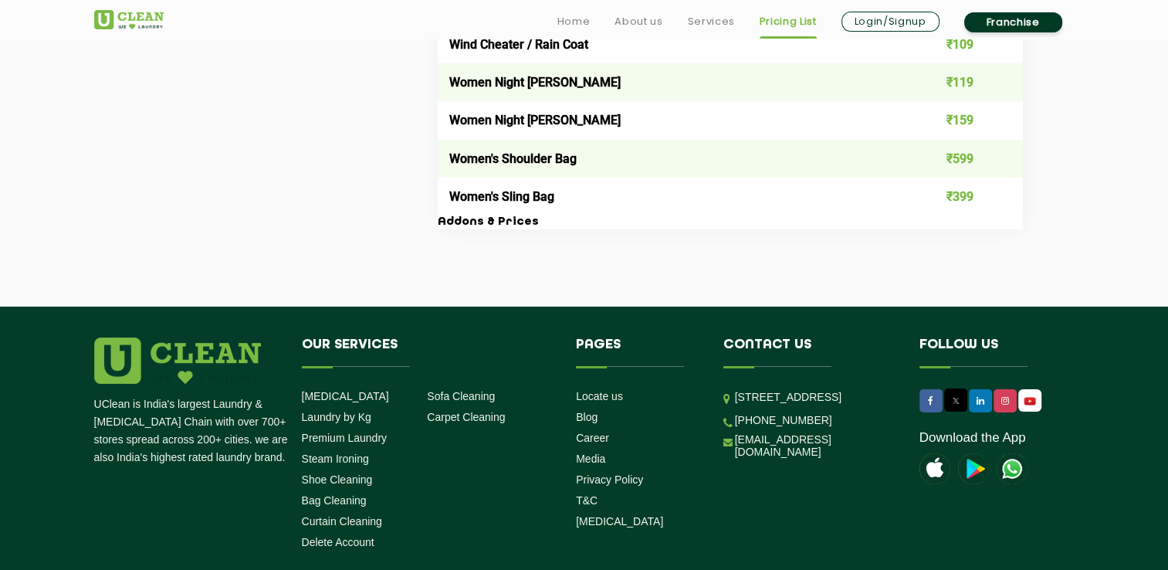
click at [586, 229] on h3 "Addons & Prices" at bounding box center [730, 222] width 585 height 14
click at [529, 215] on td "Women's Sling Bag" at bounding box center [672, 197] width 468 height 38
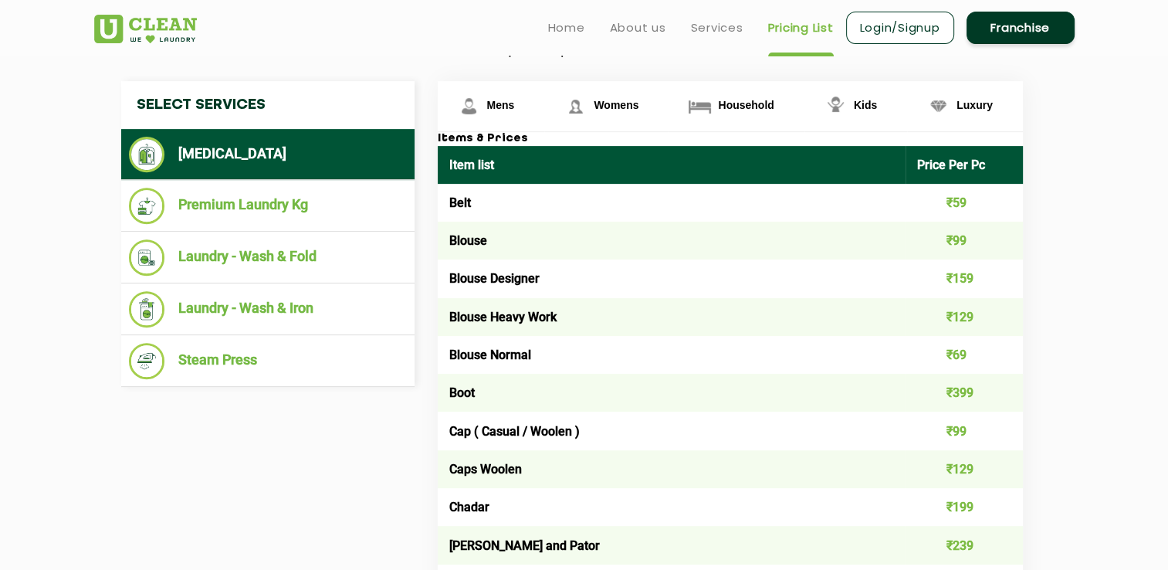
scroll to position [574, 0]
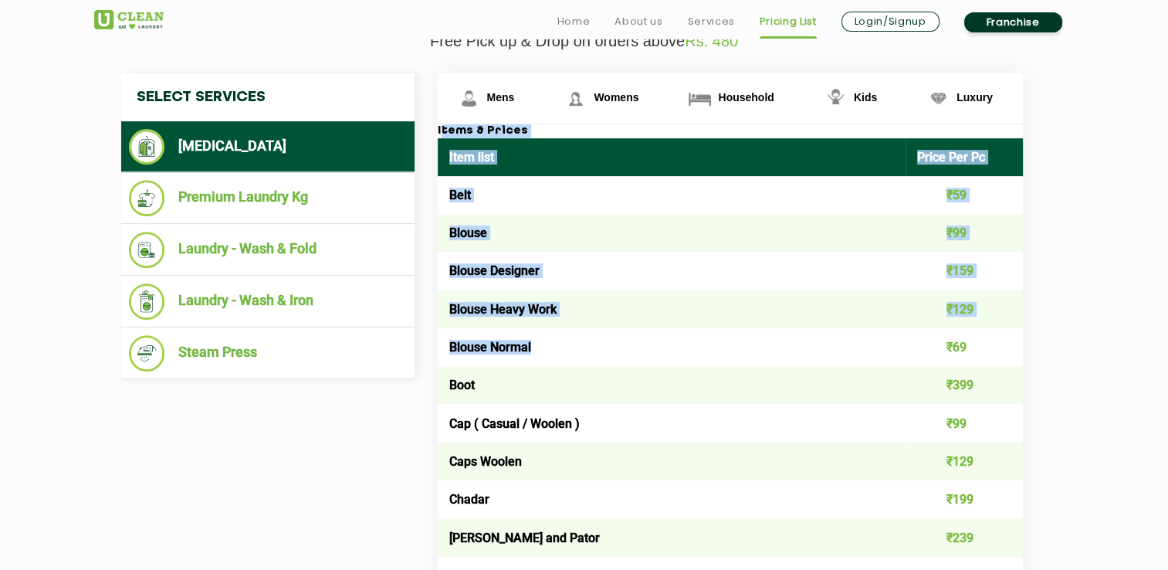
drag, startPoint x: 441, startPoint y: 129, endPoint x: 830, endPoint y: 357, distance: 451.1
click at [621, 96] on span "Womens" at bounding box center [616, 97] width 45 height 12
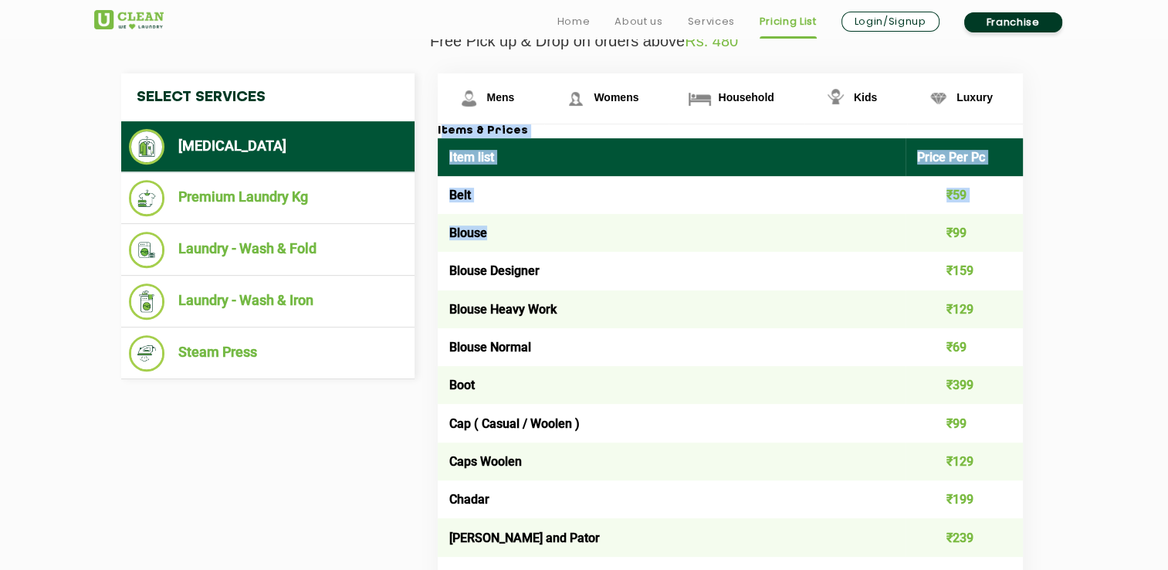
click at [752, 214] on td "Blouse" at bounding box center [672, 233] width 468 height 38
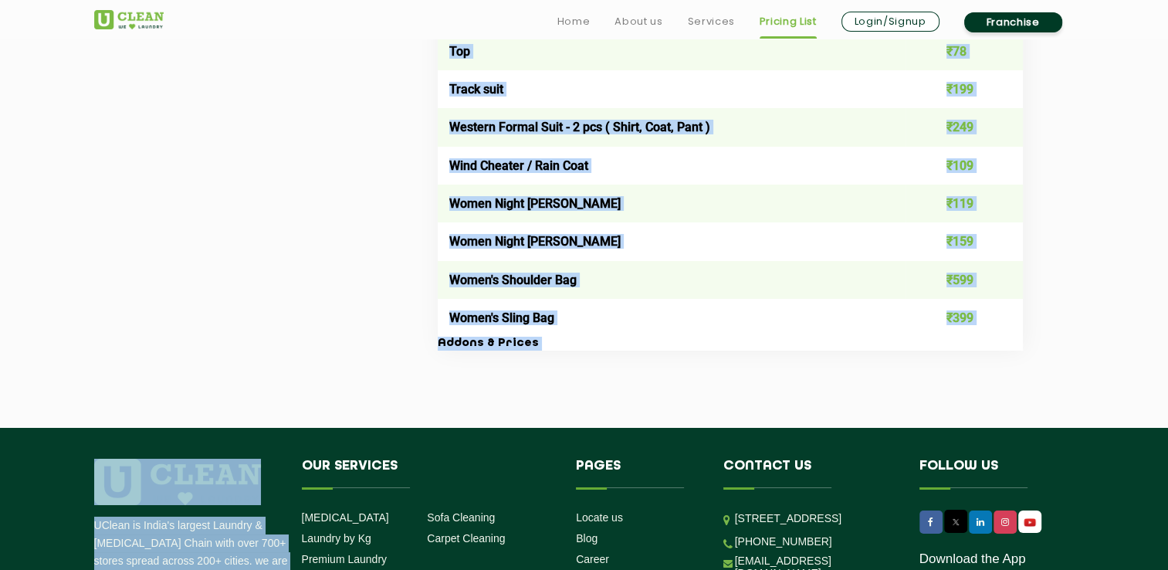
scroll to position [5511, 0]
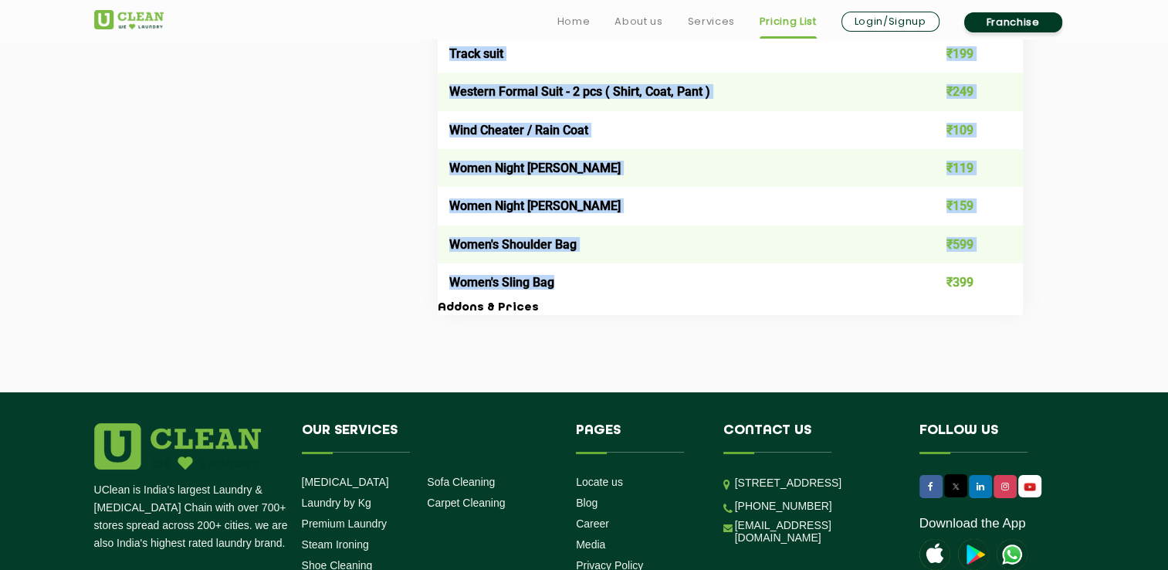
click at [710, 301] on td "Women's Sling Bag" at bounding box center [672, 282] width 468 height 38
click at [528, 315] on h3 "Addons & Prices" at bounding box center [730, 308] width 585 height 14
copy div "lore & Ipsumd Sita cons Adipi Eli Se Doei ₹99 Tempor ₹13 Incidi Utlabore ₹939 E…"
click at [717, 315] on h3 "Addons & Prices" at bounding box center [730, 308] width 585 height 14
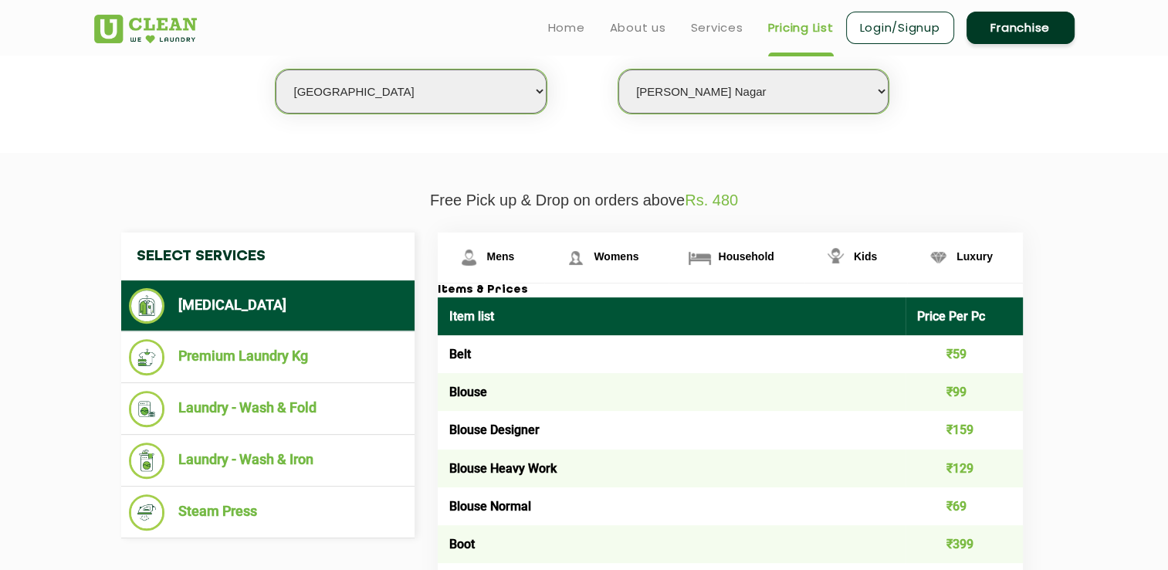
scroll to position [379, 0]
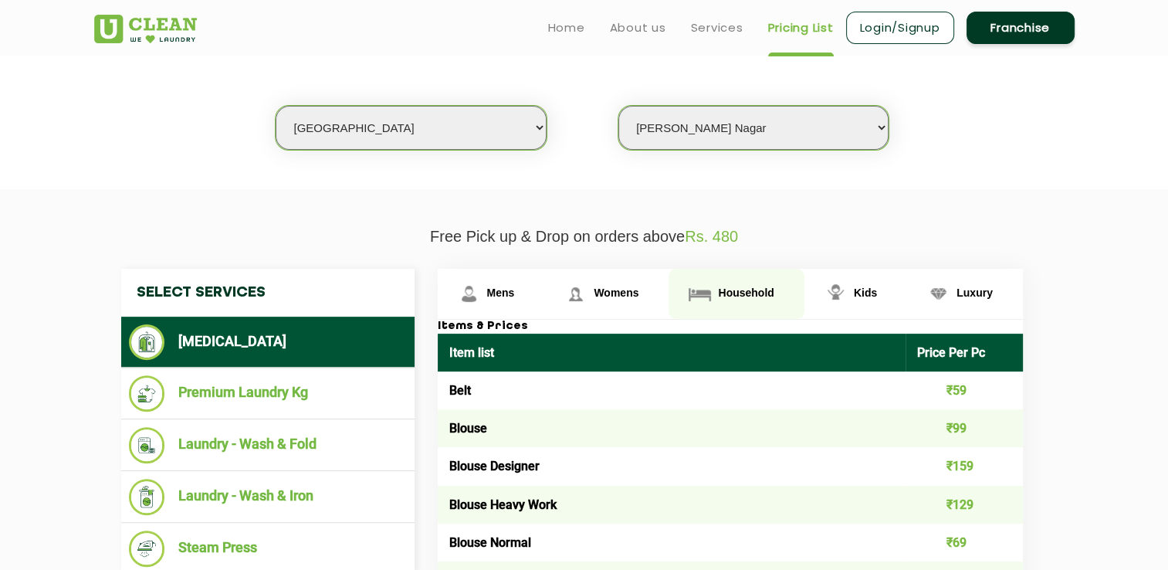
click at [753, 286] on span "Household" at bounding box center [746, 292] width 56 height 12
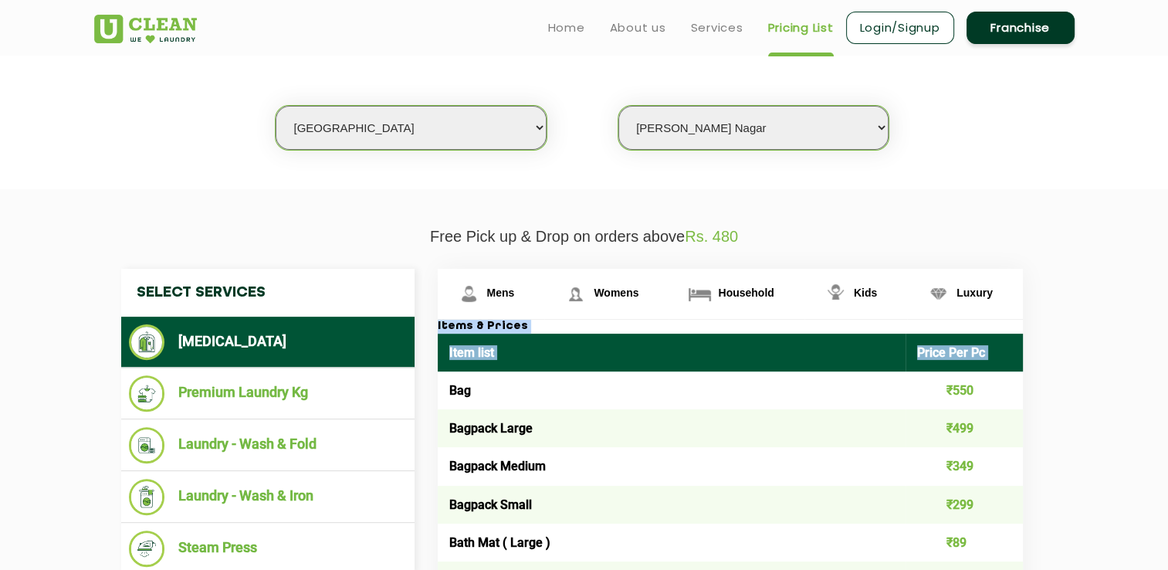
drag, startPoint x: 448, startPoint y: 386, endPoint x: 438, endPoint y: 327, distance: 59.5
click at [438, 327] on h3 "Items & Prices" at bounding box center [730, 327] width 585 height 14
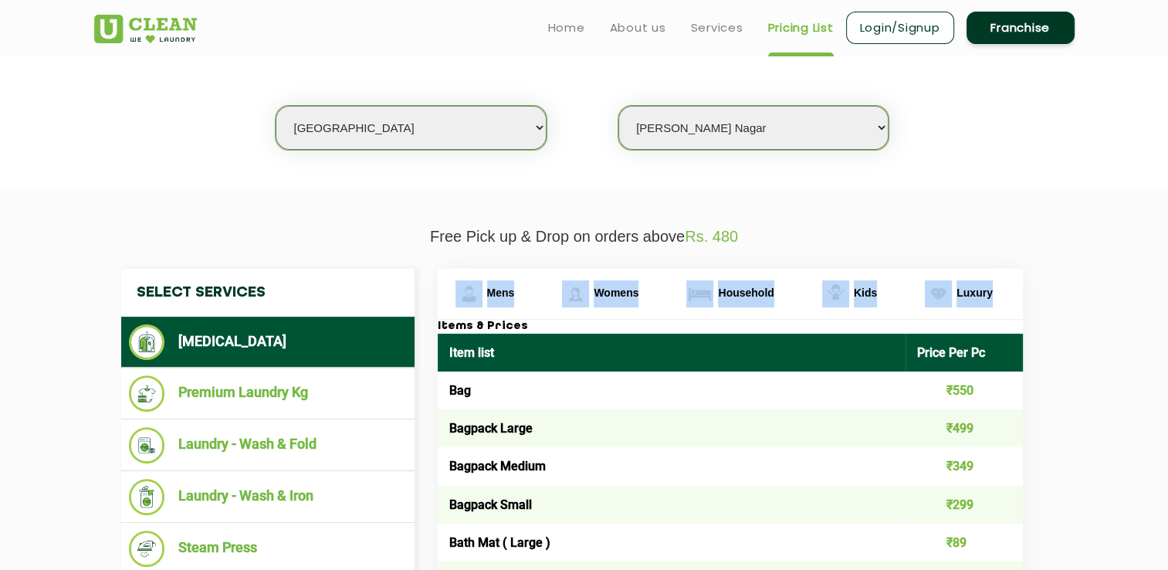
drag, startPoint x: 438, startPoint y: 326, endPoint x: 1066, endPoint y: 420, distance: 634.5
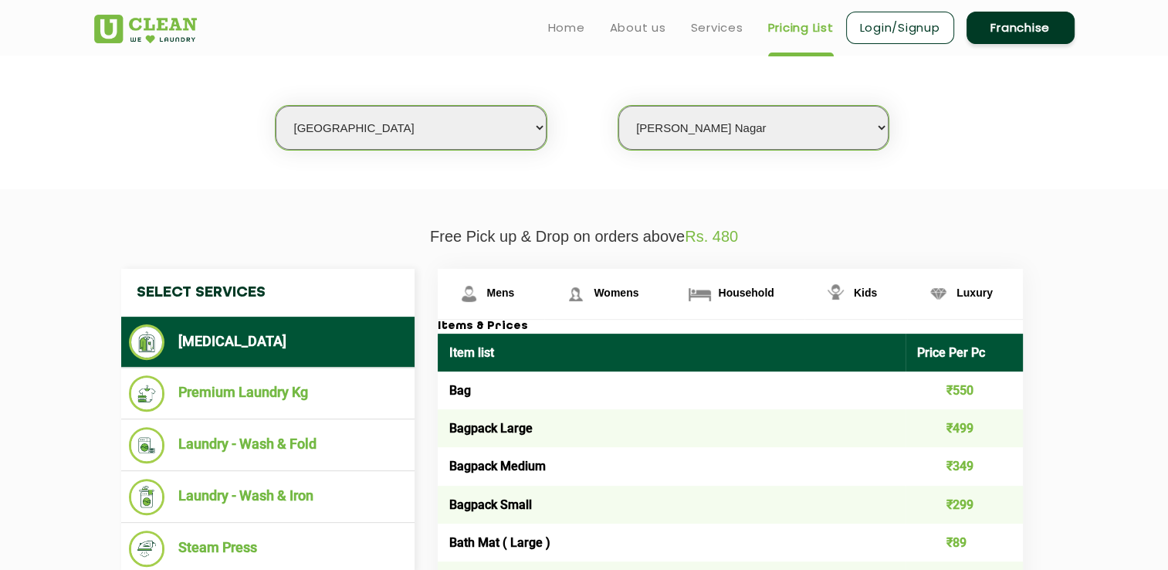
drag, startPoint x: 1066, startPoint y: 420, endPoint x: 981, endPoint y: 453, distance: 91.2
click at [981, 453] on td "₹349" at bounding box center [963, 466] width 117 height 38
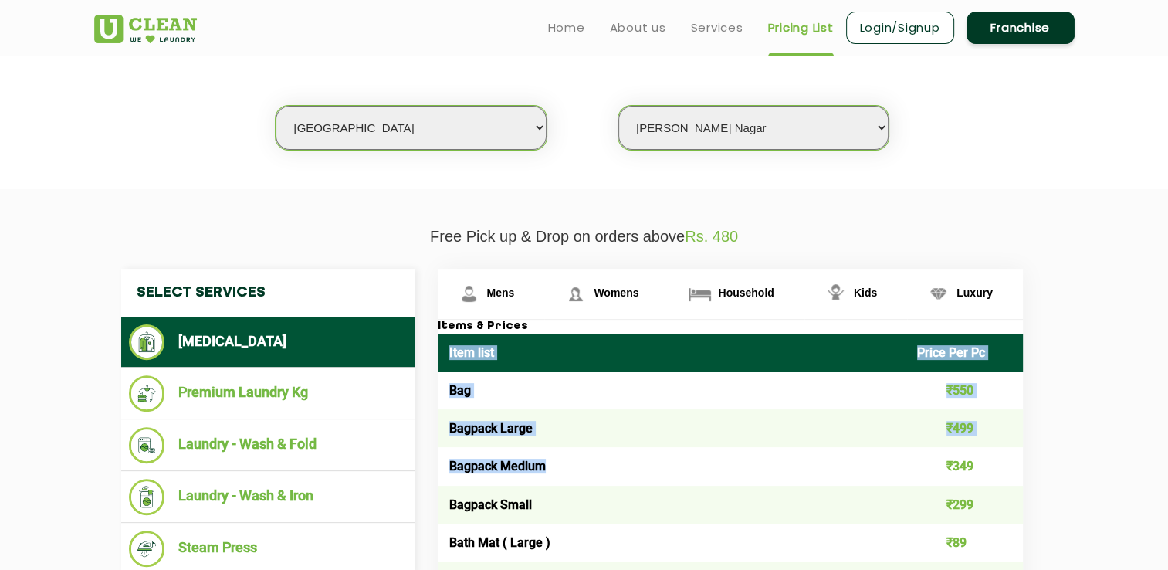
drag, startPoint x: 445, startPoint y: 341, endPoint x: 892, endPoint y: 483, distance: 469.6
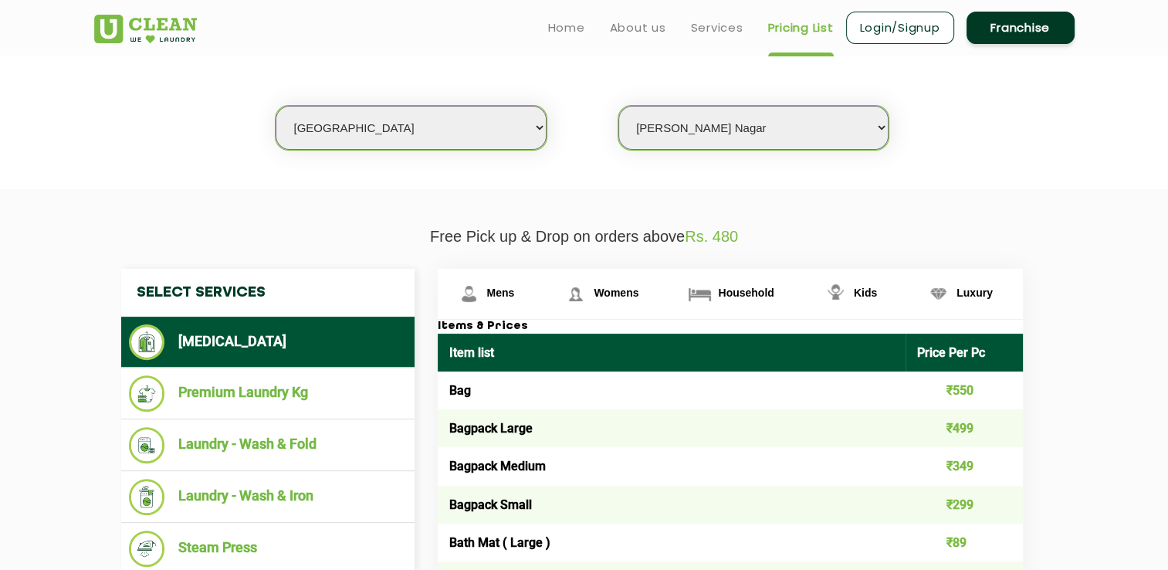
click at [756, 293] on span "Household" at bounding box center [746, 292] width 56 height 12
drag, startPoint x: 443, startPoint y: 323, endPoint x: 582, endPoint y: 361, distance: 144.0
click at [582, 361] on th "Item list" at bounding box center [672, 352] width 468 height 38
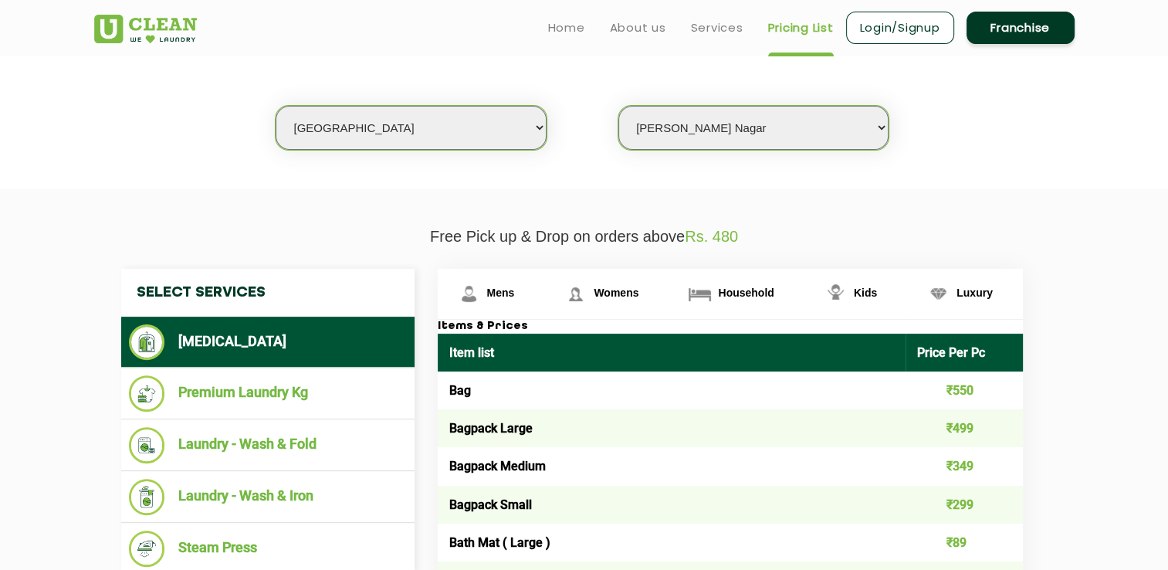
click at [438, 323] on h3 "Items & Prices" at bounding box center [730, 327] width 585 height 14
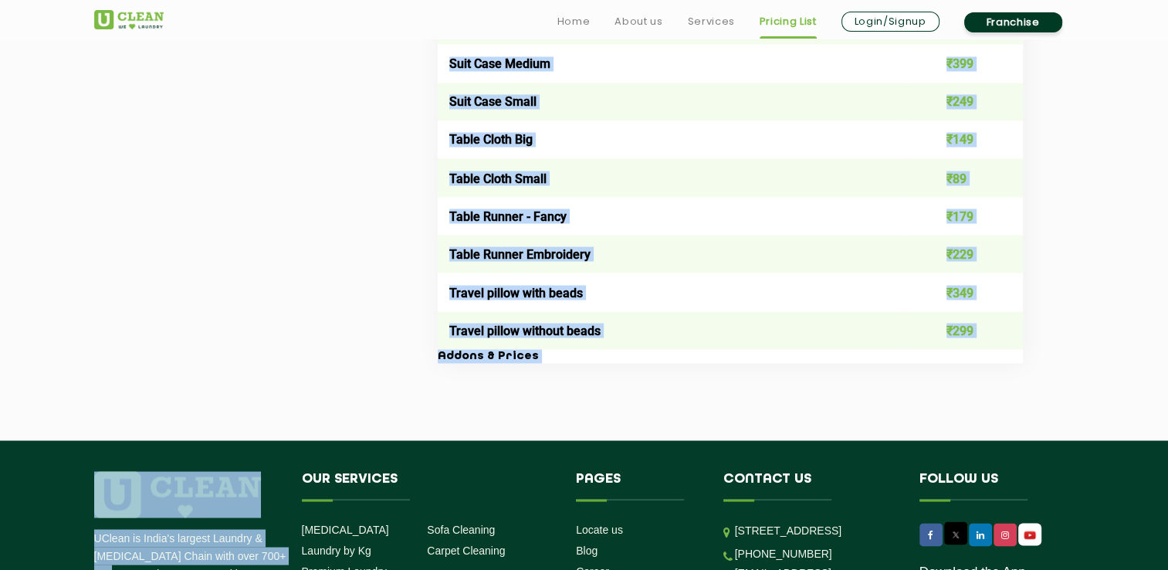
scroll to position [2778, 0]
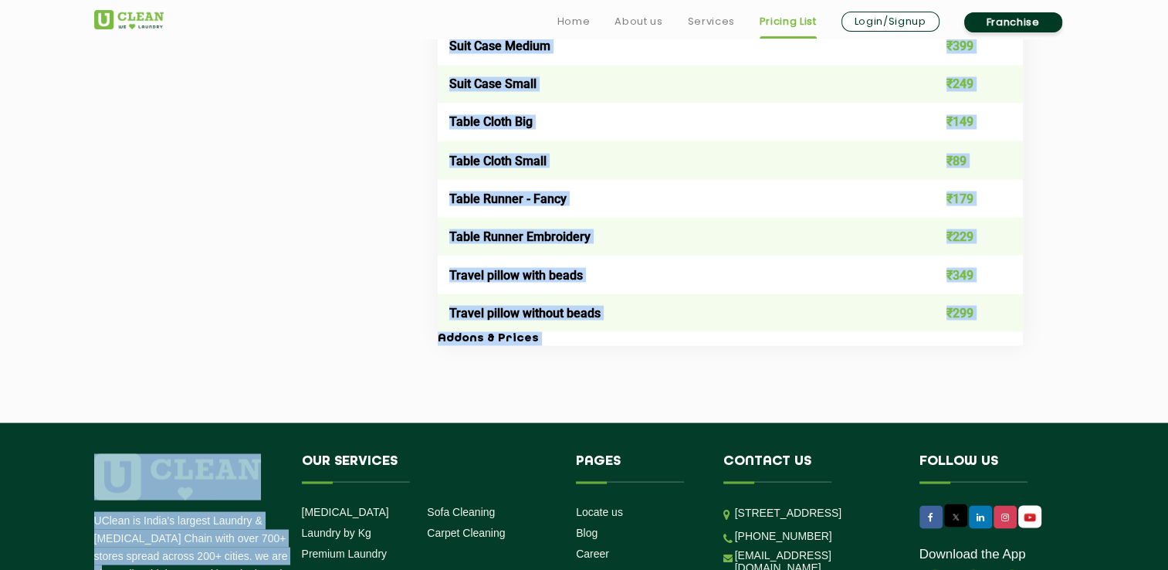
copy app-root "Lorem & Ipsumd Sita cons Adipi Eli Se Doe ₹032 Tempori Utlab ₹543 Etdolor Magna…"
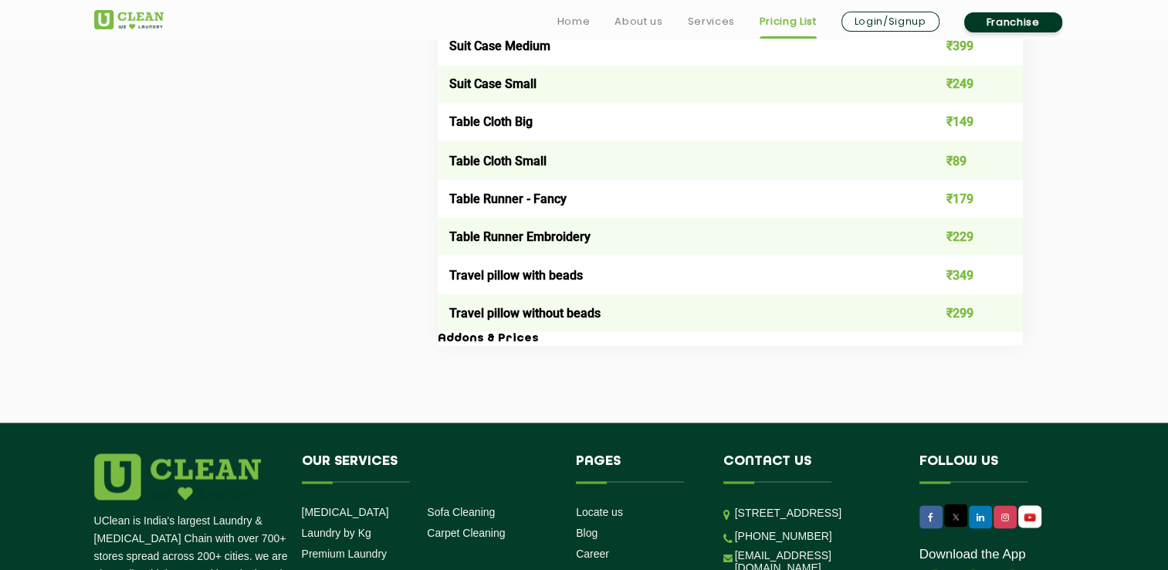
drag, startPoint x: 1159, startPoint y: 244, endPoint x: 1144, endPoint y: 133, distance: 112.2
drag, startPoint x: 439, startPoint y: 347, endPoint x: 935, endPoint y: 332, distance: 496.5
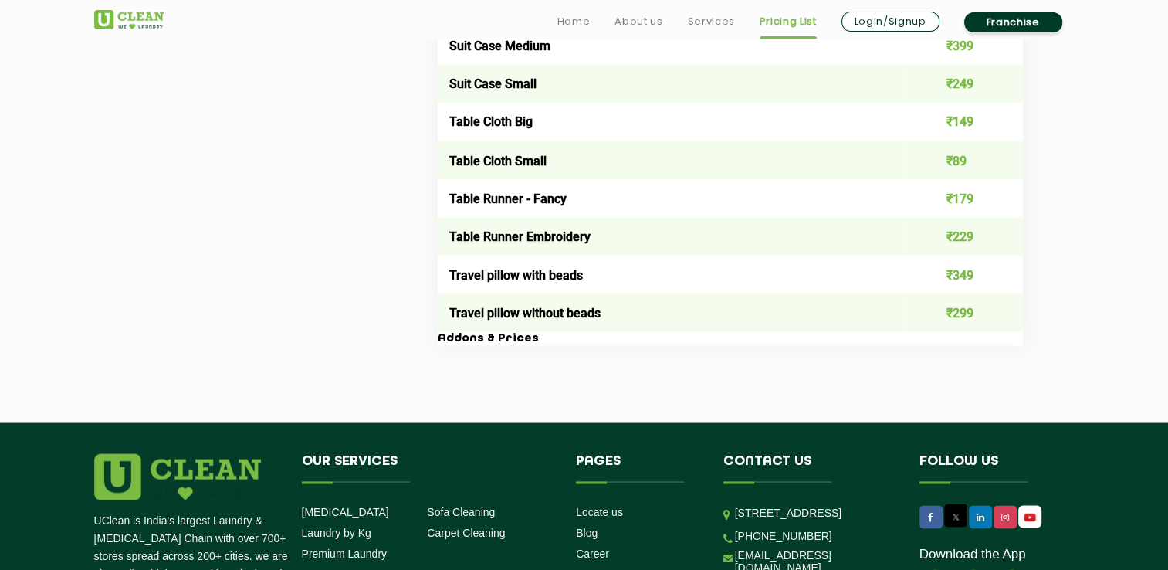
drag, startPoint x: 435, startPoint y: 348, endPoint x: 431, endPoint y: 325, distance: 23.4
drag, startPoint x: 431, startPoint y: 325, endPoint x: 1042, endPoint y: 313, distance: 610.6
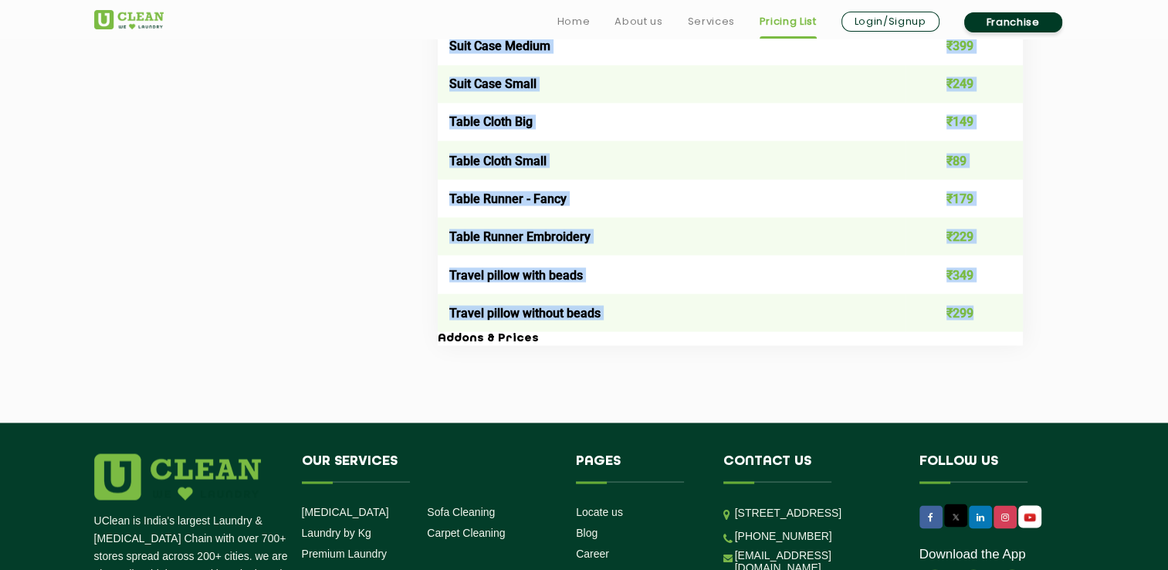
drag, startPoint x: 1042, startPoint y: 313, endPoint x: 425, endPoint y: 269, distance: 618.3
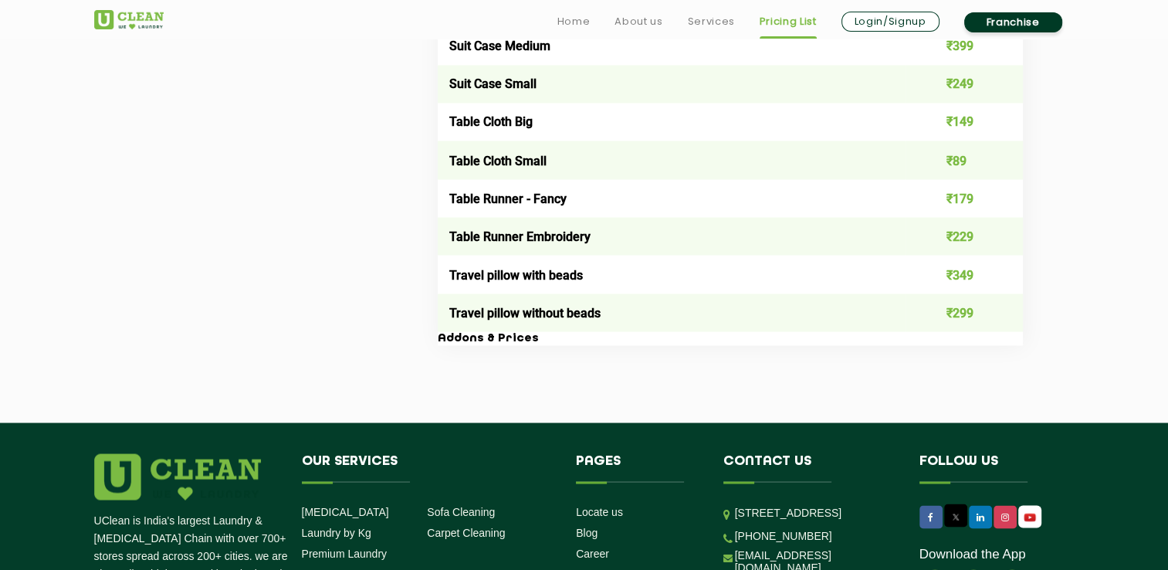
drag, startPoint x: 648, startPoint y: 171, endPoint x: 769, endPoint y: 103, distance: 138.9
click at [769, 103] on td "Suit Case Small" at bounding box center [672, 84] width 468 height 38
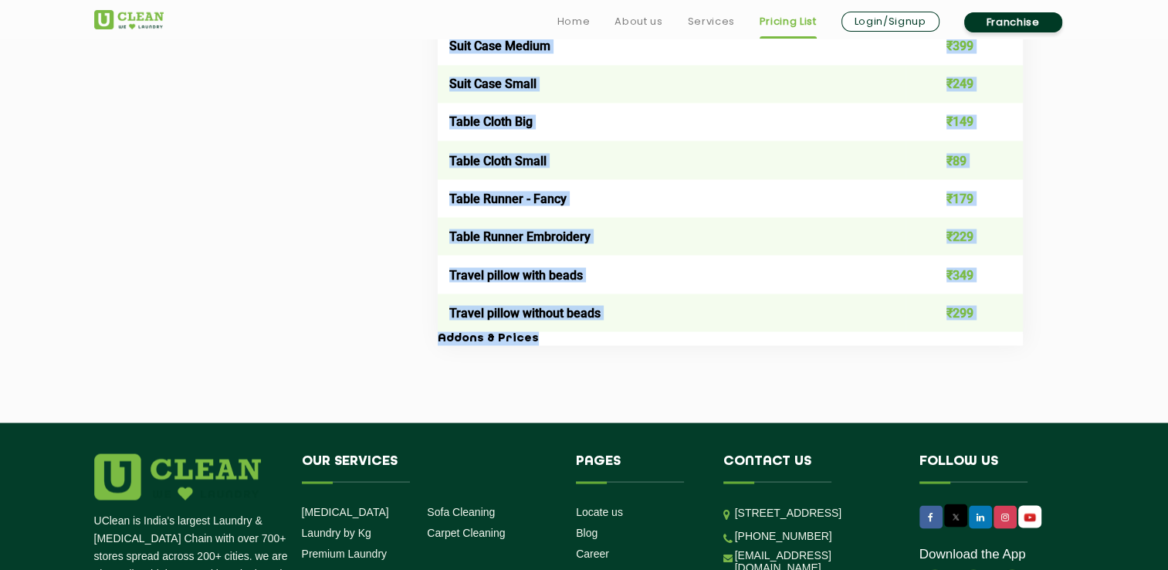
drag, startPoint x: 419, startPoint y: 346, endPoint x: 982, endPoint y: 347, distance: 562.6
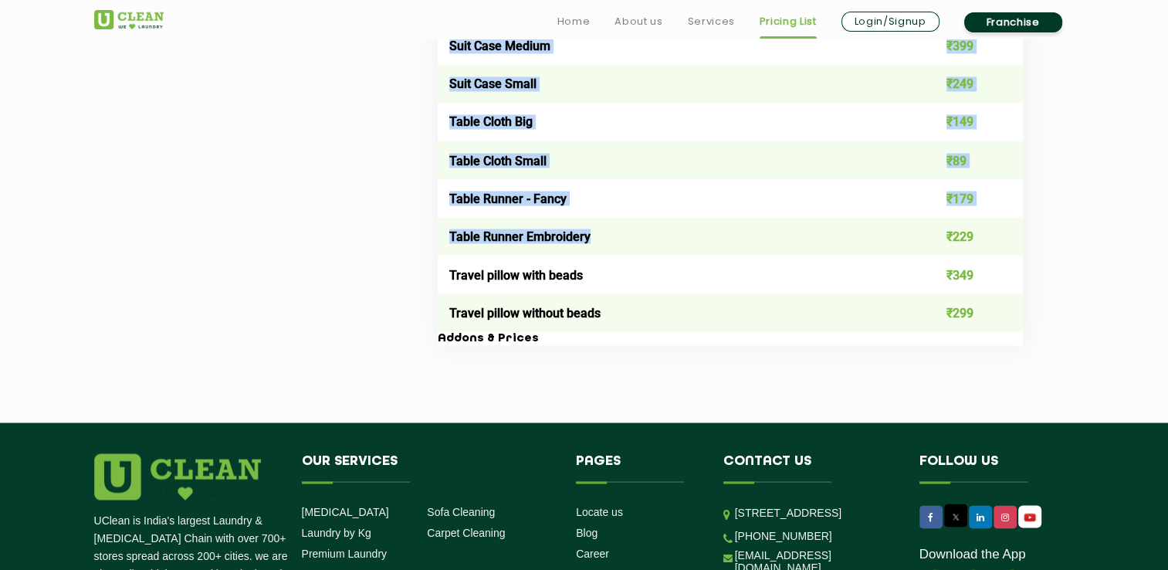
click at [839, 236] on td "Table Runner Embroidery" at bounding box center [672, 236] width 468 height 38
drag, startPoint x: 839, startPoint y: 236, endPoint x: 973, endPoint y: 249, distance: 134.9
click at [973, 249] on td "₹229" at bounding box center [963, 236] width 117 height 38
drag, startPoint x: 973, startPoint y: 249, endPoint x: 1000, endPoint y: 299, distance: 57.0
click at [1000, 293] on td "₹349" at bounding box center [963, 274] width 117 height 38
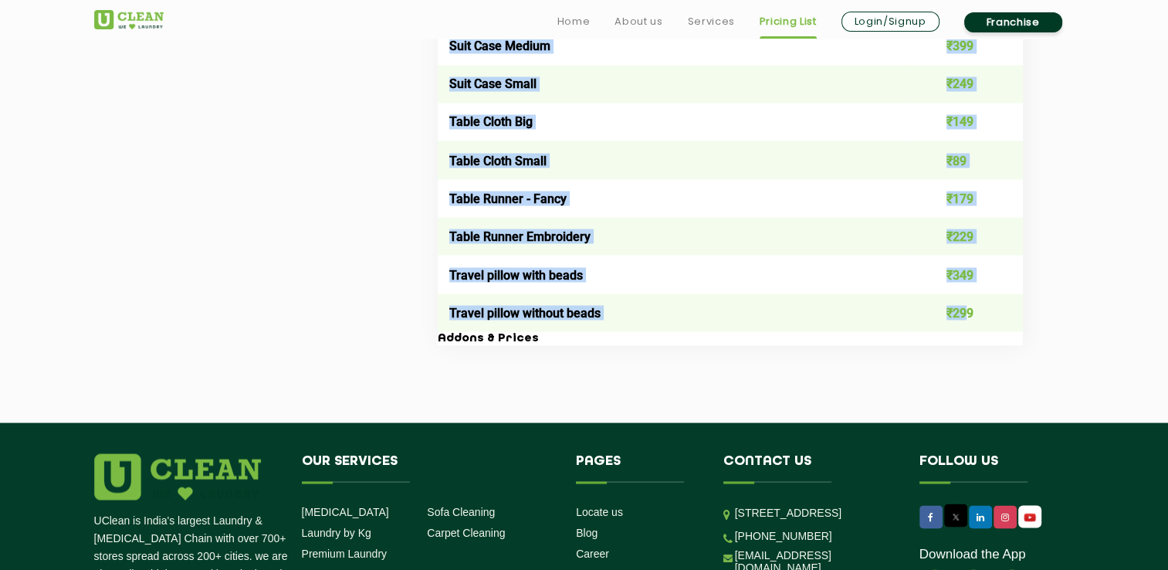
drag, startPoint x: 1000, startPoint y: 299, endPoint x: 963, endPoint y: 322, distance: 43.7
click at [963, 322] on td "₹299" at bounding box center [963, 312] width 117 height 38
drag, startPoint x: 963, startPoint y: 322, endPoint x: 979, endPoint y: 321, distance: 16.2
click at [979, 321] on td "₹299" at bounding box center [963, 312] width 117 height 38
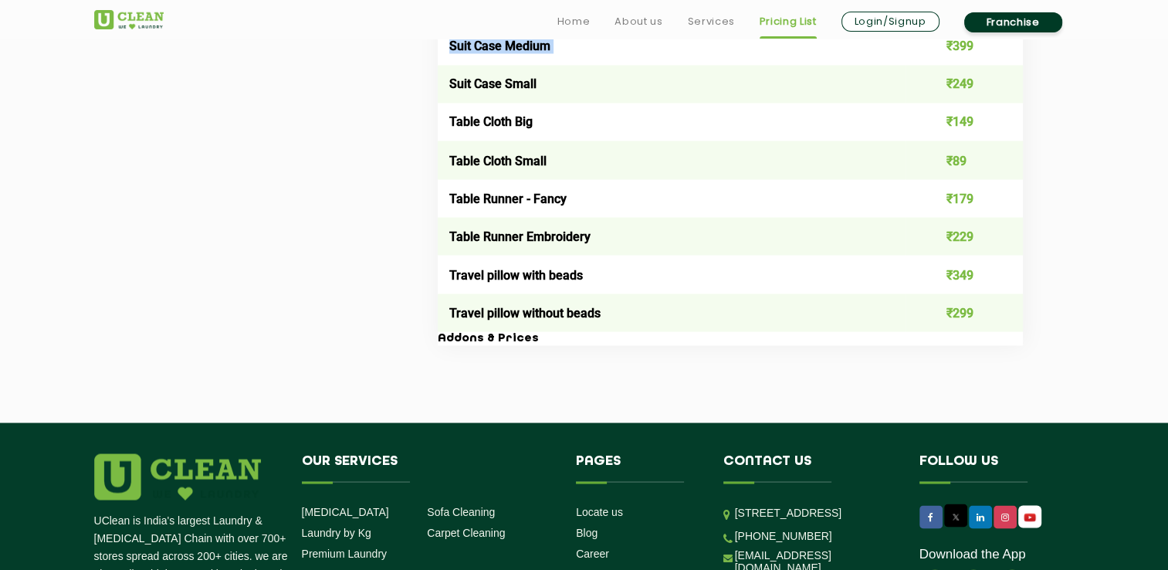
click at [915, 58] on td "₹399" at bounding box center [963, 45] width 117 height 38
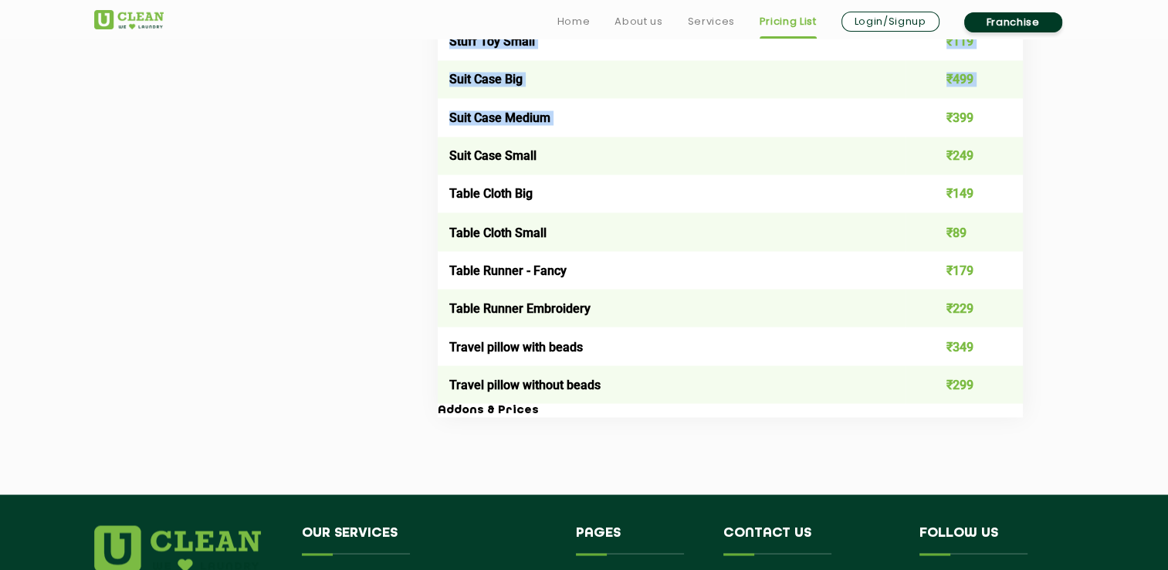
scroll to position [2719, 0]
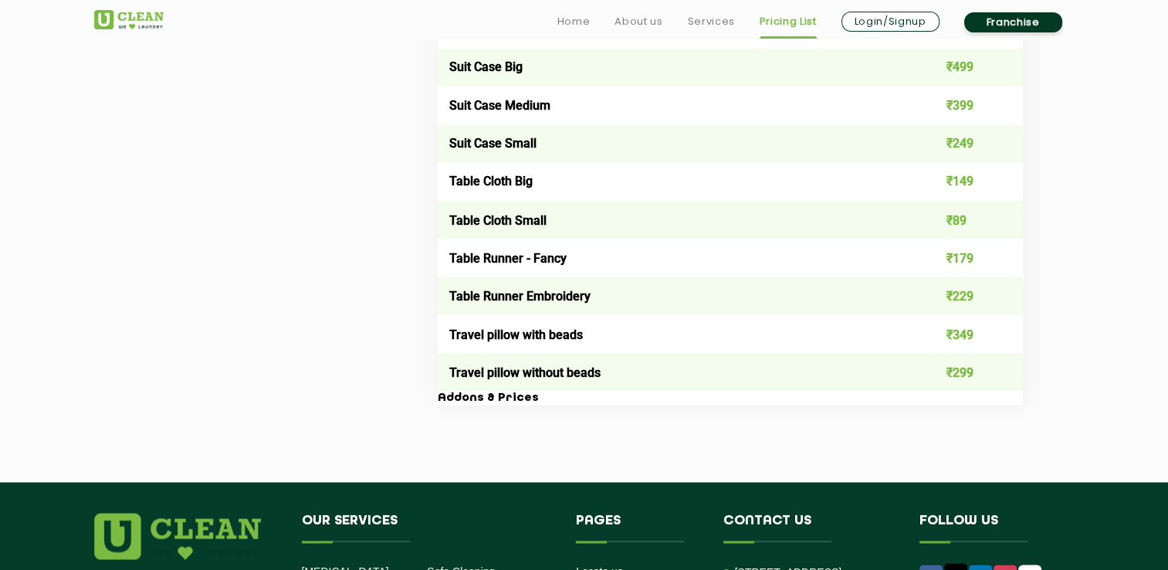
drag, startPoint x: 509, startPoint y: 153, endPoint x: 1054, endPoint y: 153, distance: 544.9
drag, startPoint x: 1054, startPoint y: 153, endPoint x: 954, endPoint y: 435, distance: 299.0
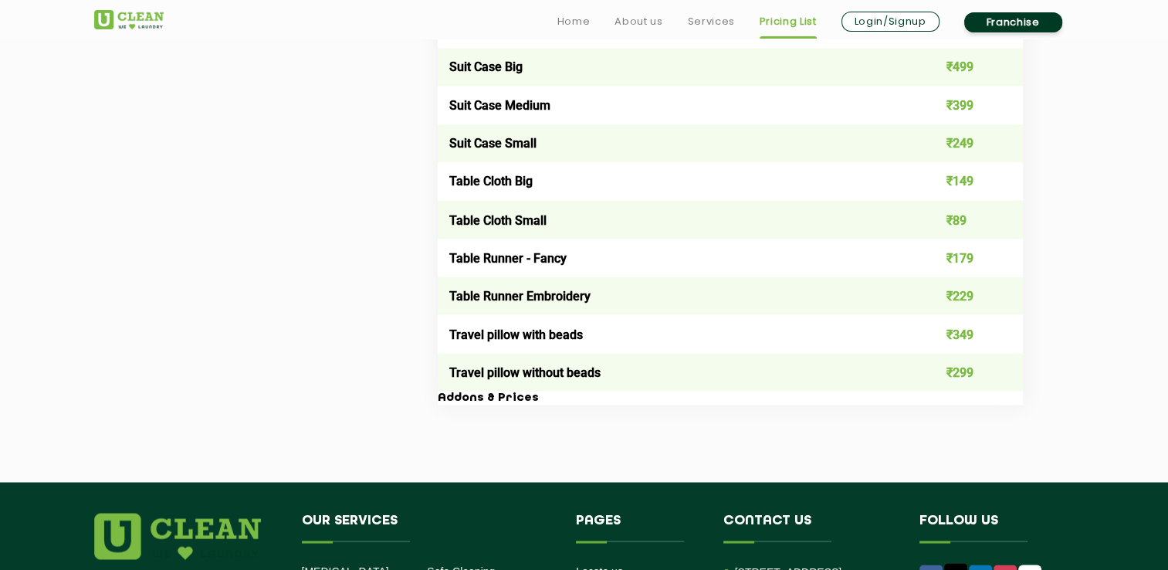
click at [525, 218] on td "Table Cloth Small" at bounding box center [672, 219] width 468 height 38
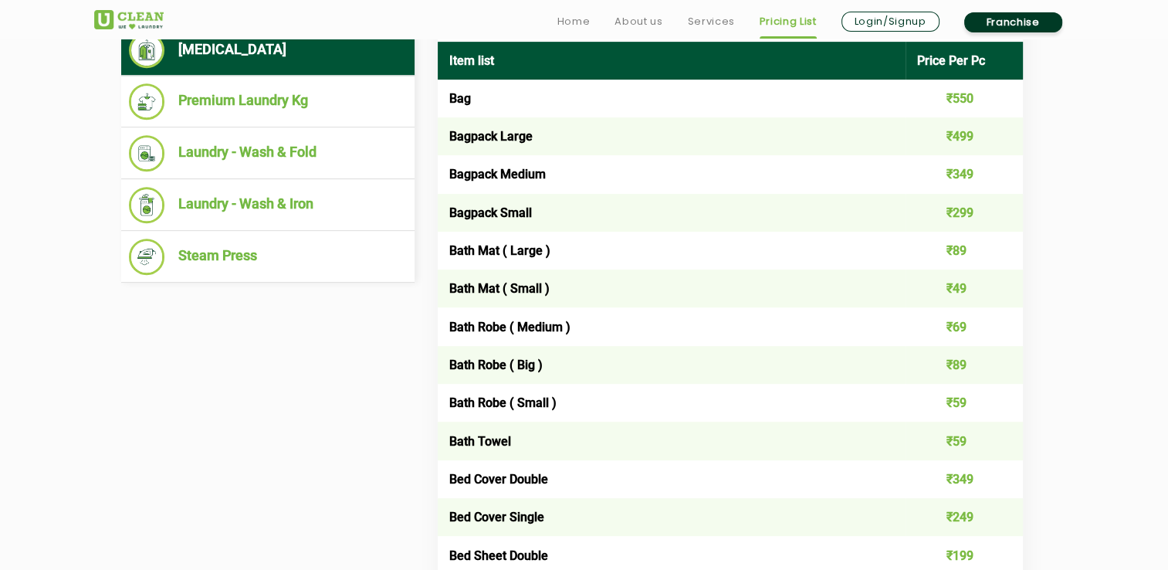
scroll to position [688, 0]
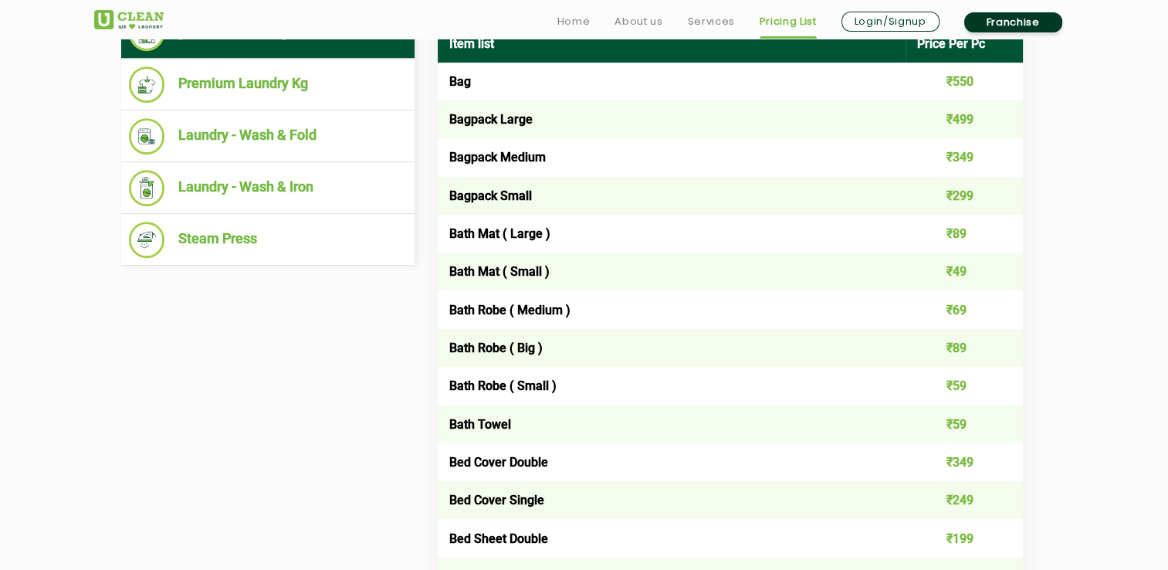
click at [448, 82] on td "Bag" at bounding box center [672, 82] width 468 height 38
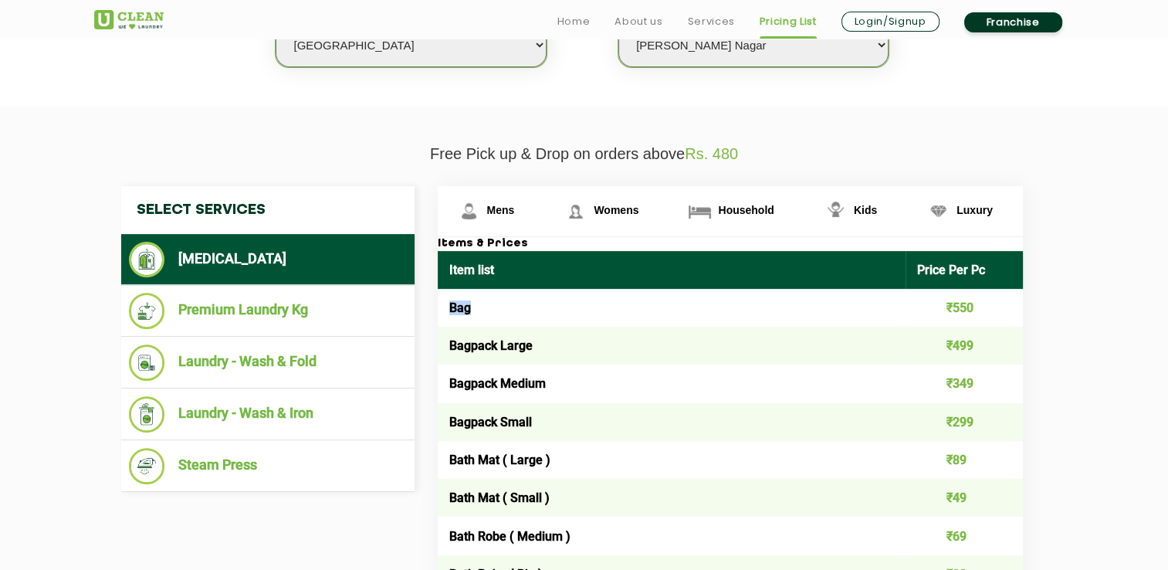
scroll to position [516, 0]
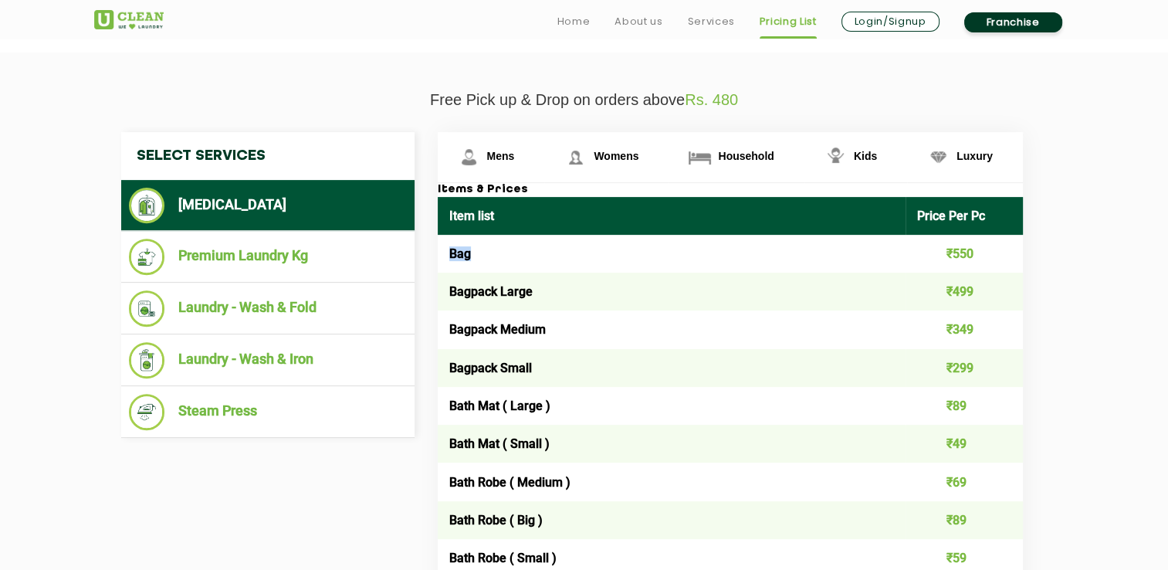
click at [762, 269] on td "Bag" at bounding box center [672, 254] width 468 height 38
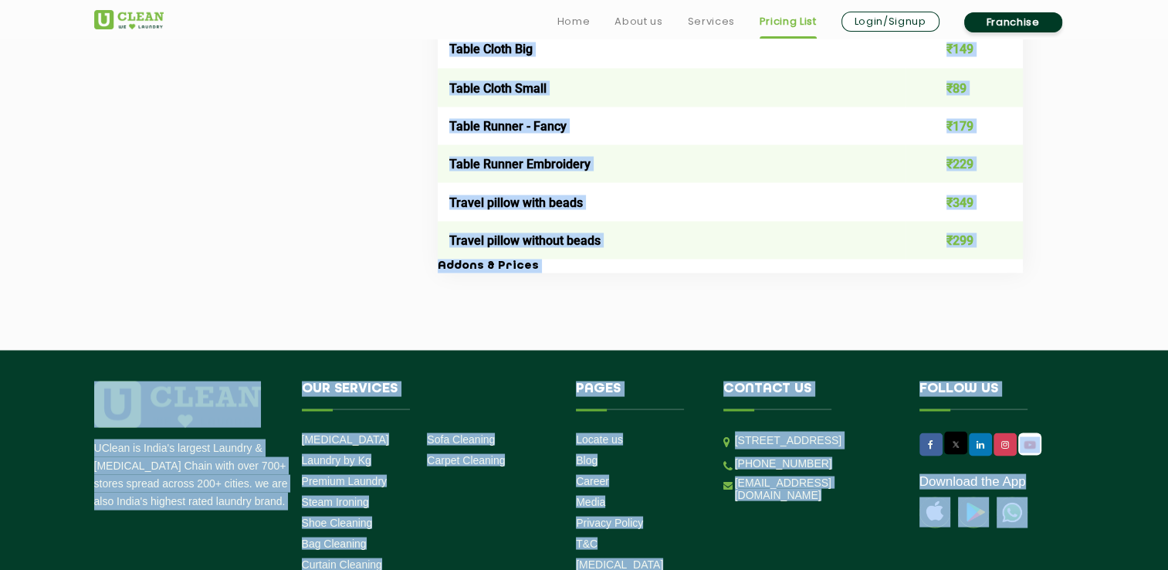
scroll to position [2964, 0]
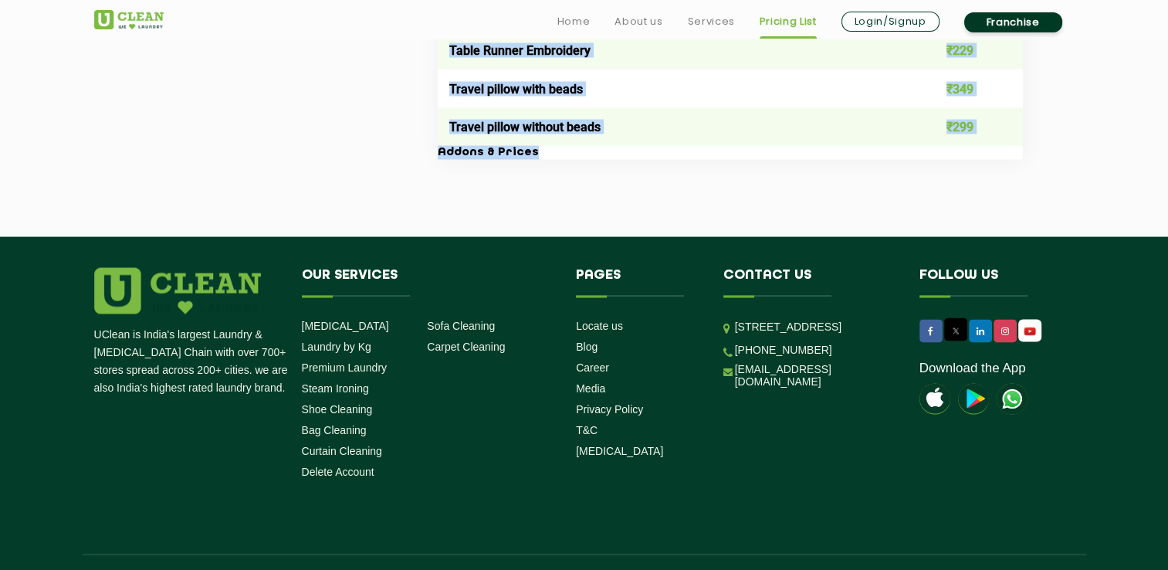
drag, startPoint x: 438, startPoint y: 188, endPoint x: 895, endPoint y: 249, distance: 461.8
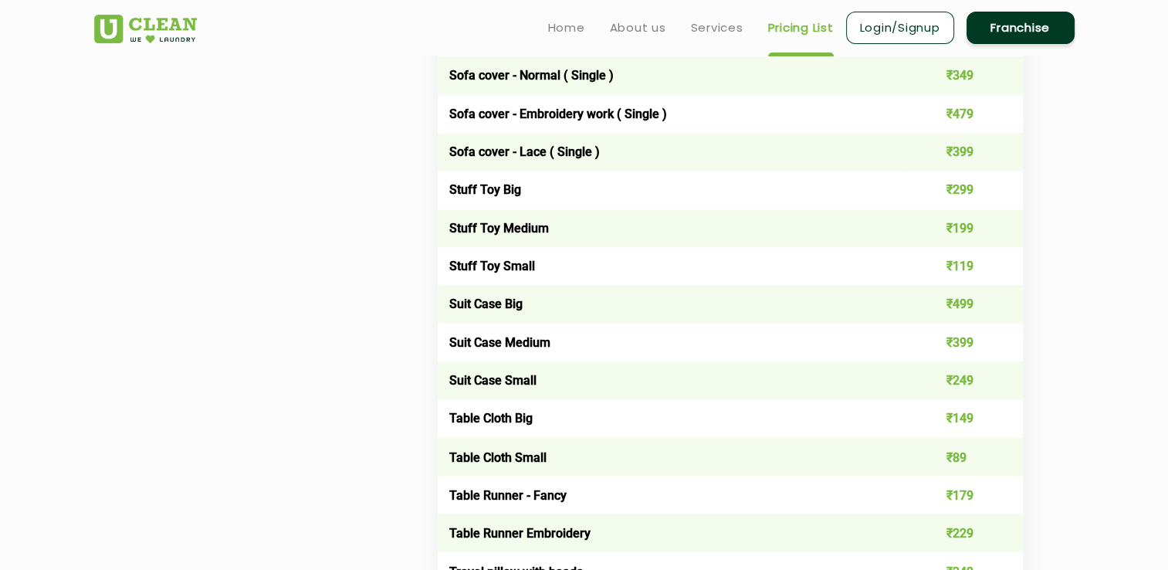
scroll to position [2465, 0]
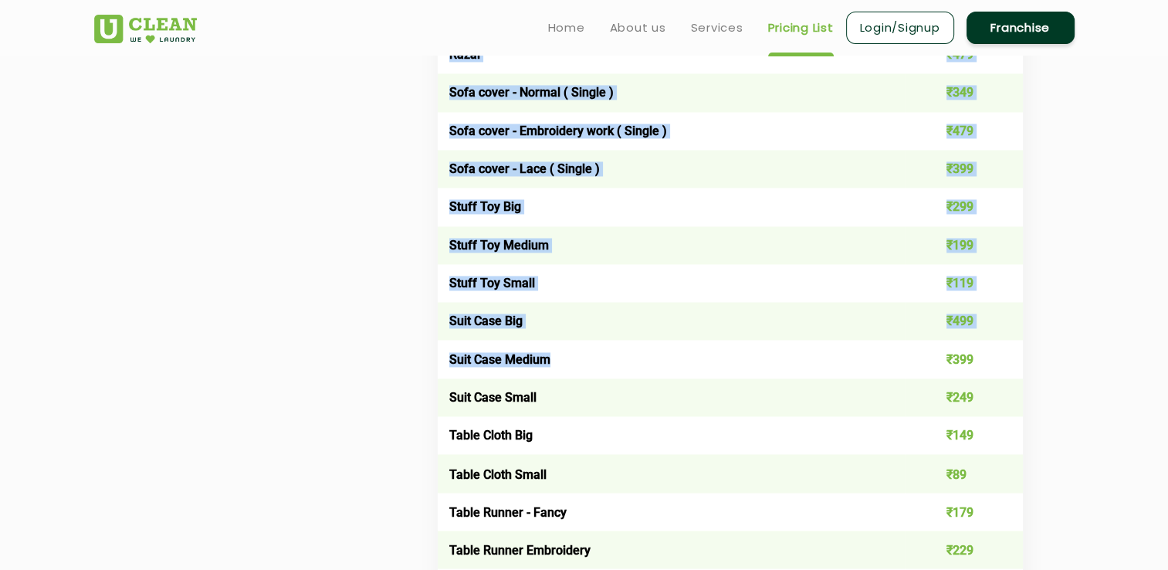
drag, startPoint x: 445, startPoint y: 67, endPoint x: 812, endPoint y: 367, distance: 474.0
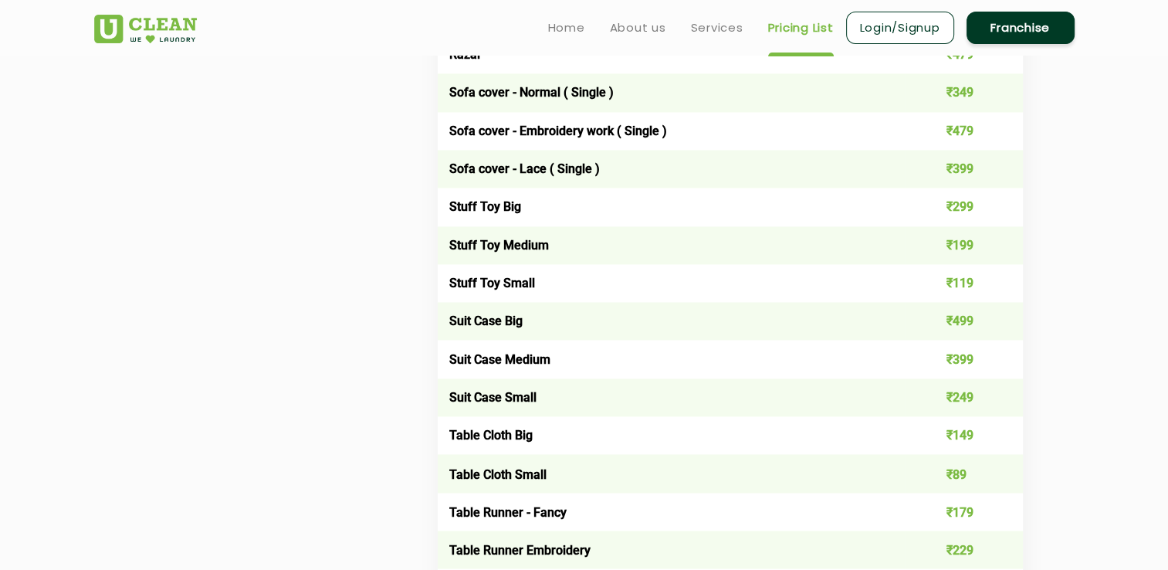
drag, startPoint x: 812, startPoint y: 367, endPoint x: 1020, endPoint y: 357, distance: 207.9
click at [1020, 357] on td "₹399" at bounding box center [963, 359] width 117 height 38
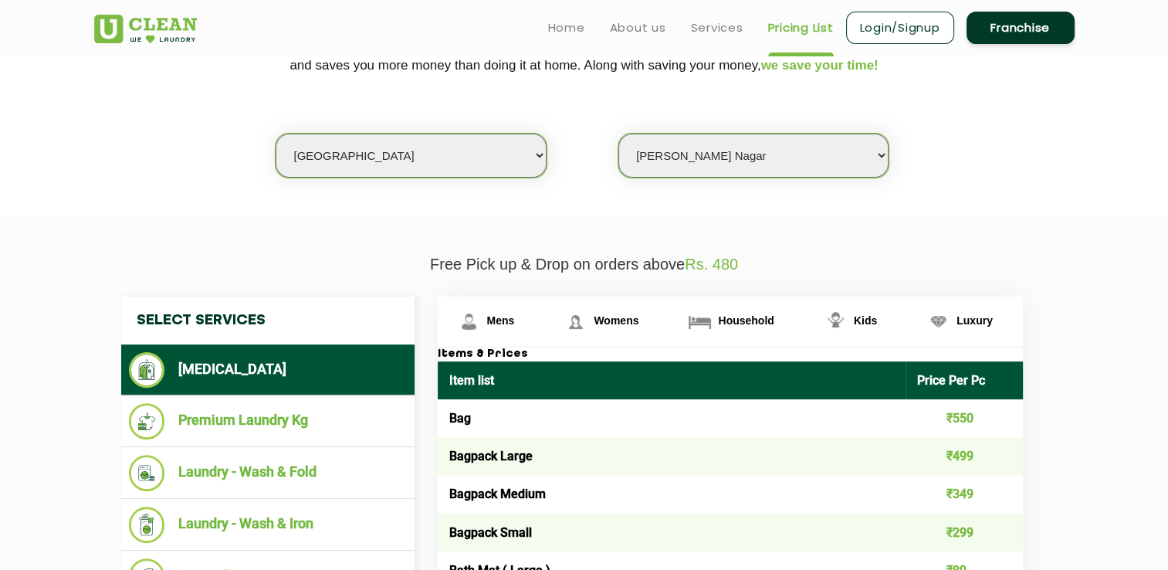
scroll to position [347, 0]
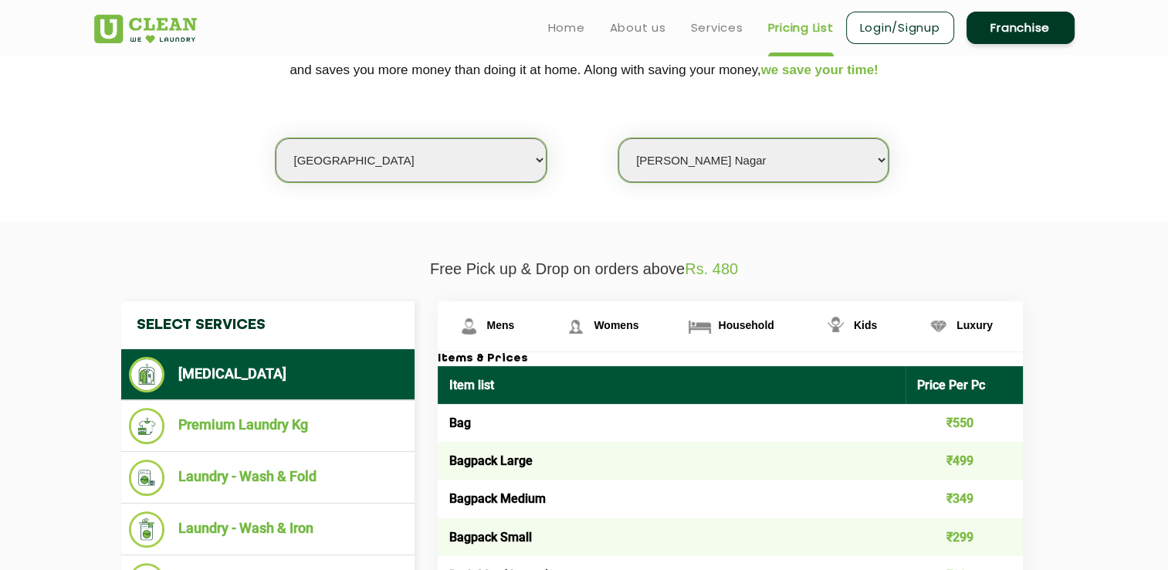
click at [438, 375] on th "Item list" at bounding box center [672, 385] width 468 height 38
drag, startPoint x: 438, startPoint y: 375, endPoint x: 435, endPoint y: 353, distance: 21.8
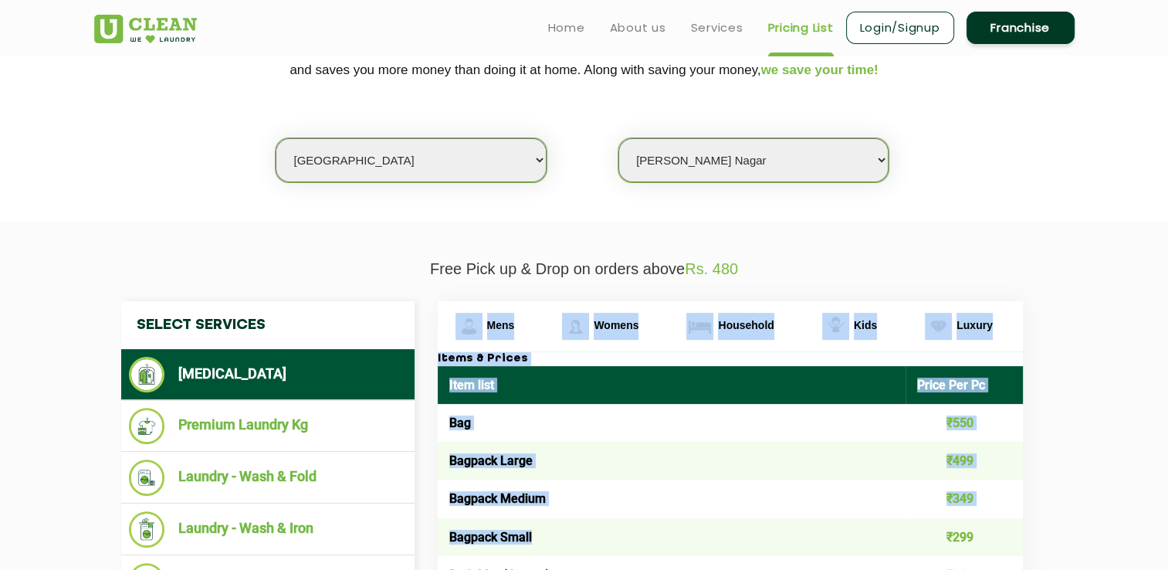
drag, startPoint x: 435, startPoint y: 353, endPoint x: 751, endPoint y: 517, distance: 355.5
click at [734, 393] on th "Item list" at bounding box center [672, 385] width 468 height 38
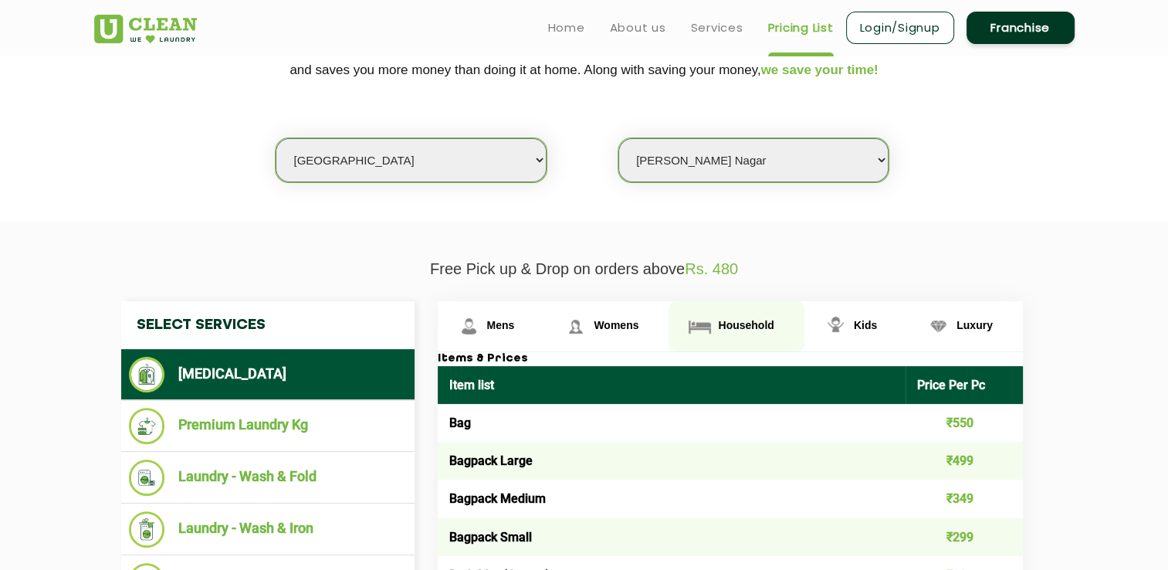
click at [747, 320] on span "Household" at bounding box center [746, 325] width 56 height 12
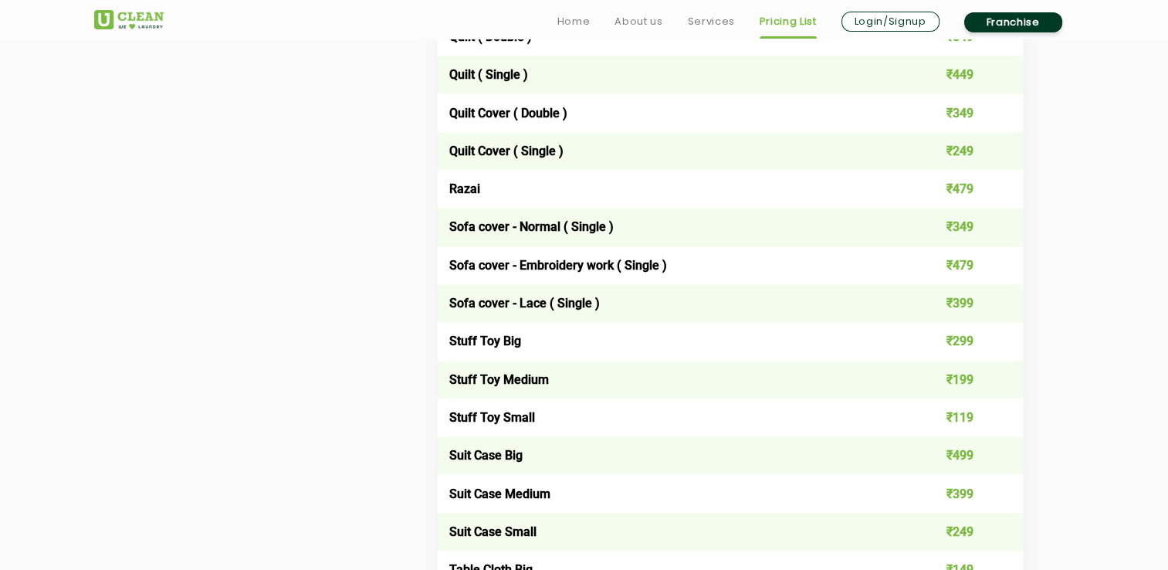
scroll to position [2723, 0]
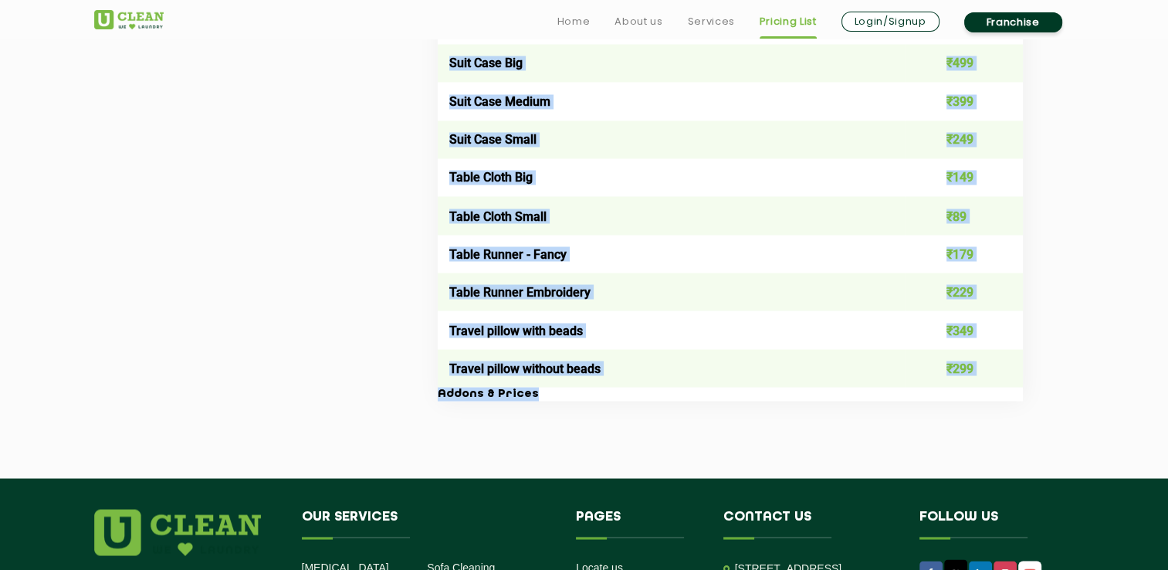
drag, startPoint x: 439, startPoint y: 360, endPoint x: 1010, endPoint y: 495, distance: 586.1
copy div "lore & Ipsumd Sita cons Adipi Eli Se Doe ₹155 Tempori Utlab ₹093 Etdolor Magnaa…"
click at [769, 384] on td "Travel pillow without beads" at bounding box center [672, 368] width 468 height 38
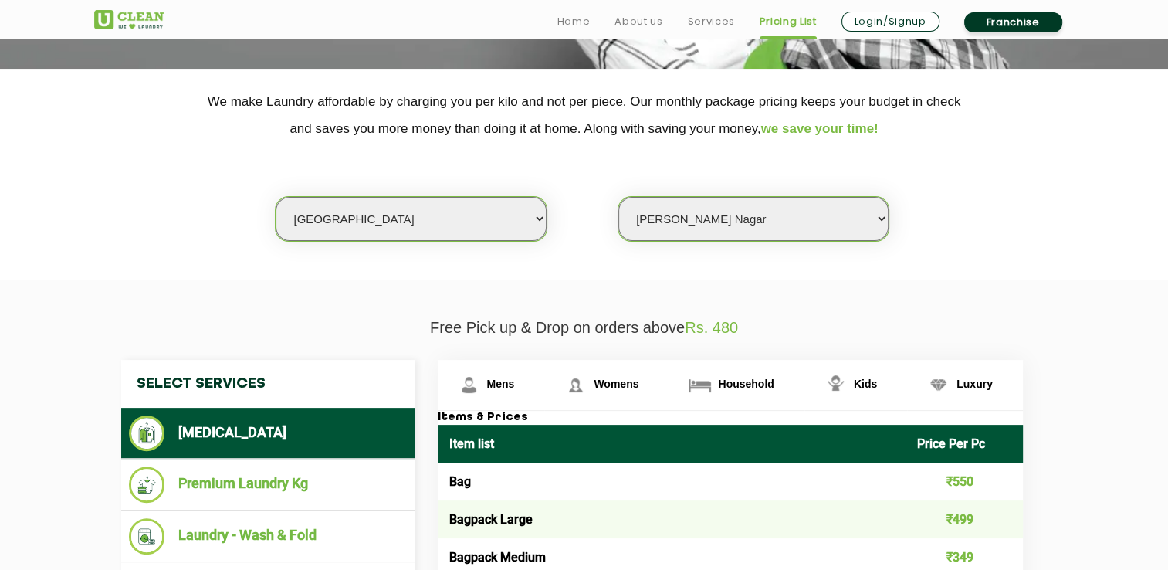
scroll to position [321, 0]
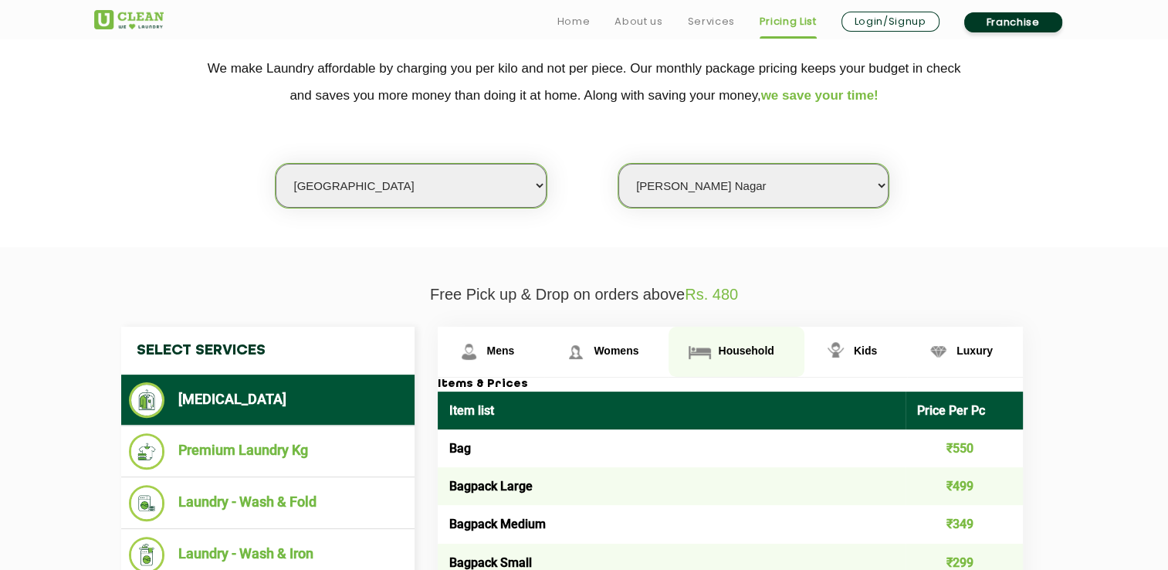
click at [691, 347] on img at bounding box center [699, 351] width 27 height 27
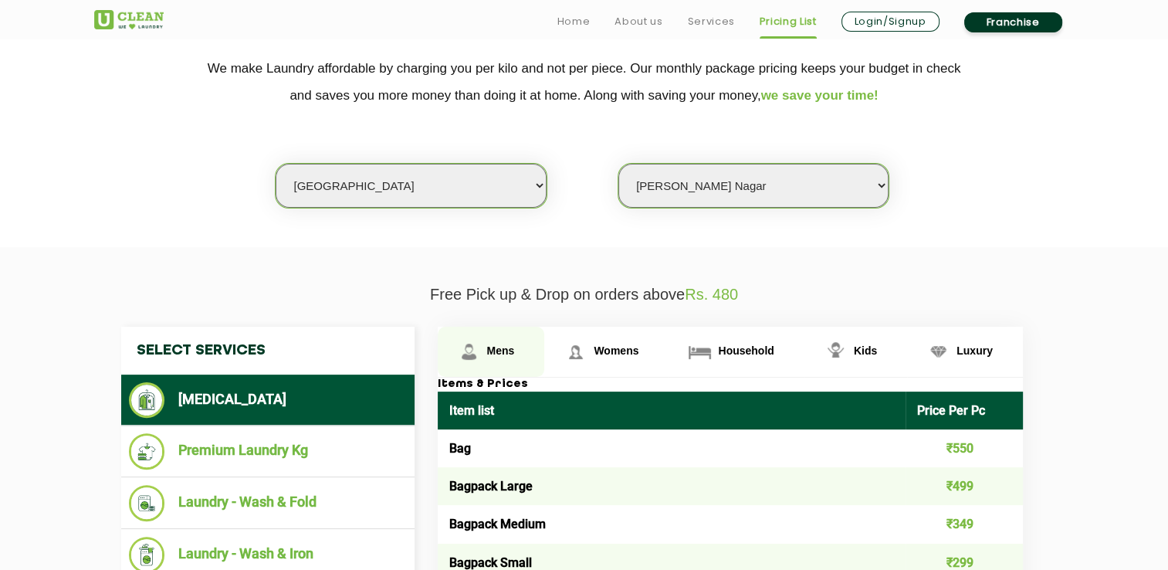
drag, startPoint x: 445, startPoint y: 319, endPoint x: 466, endPoint y: 366, distance: 51.8
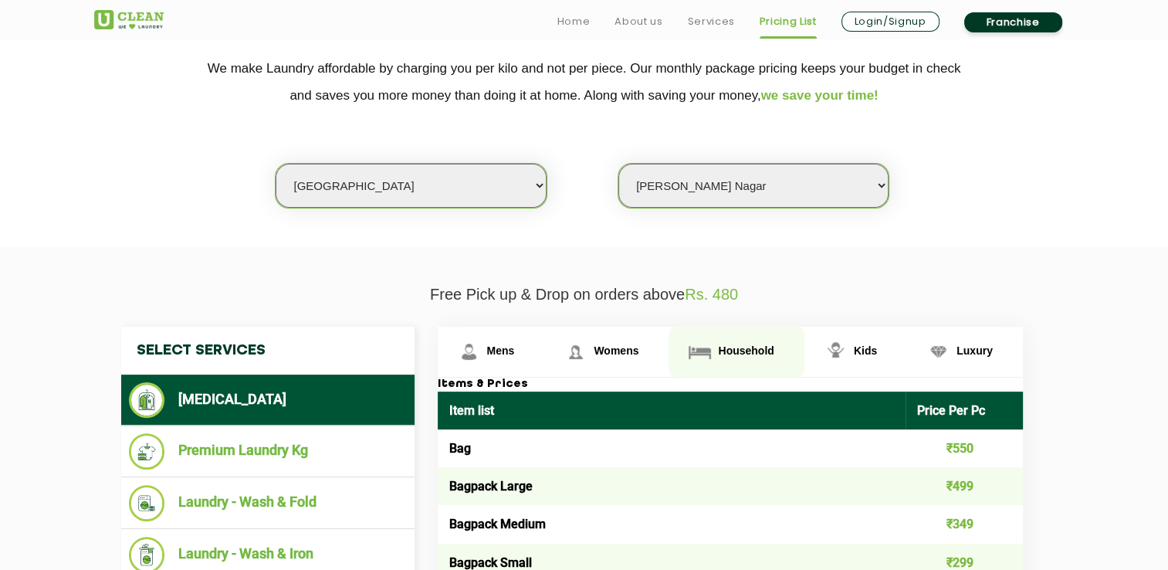
click at [675, 340] on link "Household" at bounding box center [735, 351] width 135 height 50
drag, startPoint x: 675, startPoint y: 340, endPoint x: 742, endPoint y: 343, distance: 67.2
click at [742, 343] on link "Household" at bounding box center [735, 351] width 135 height 50
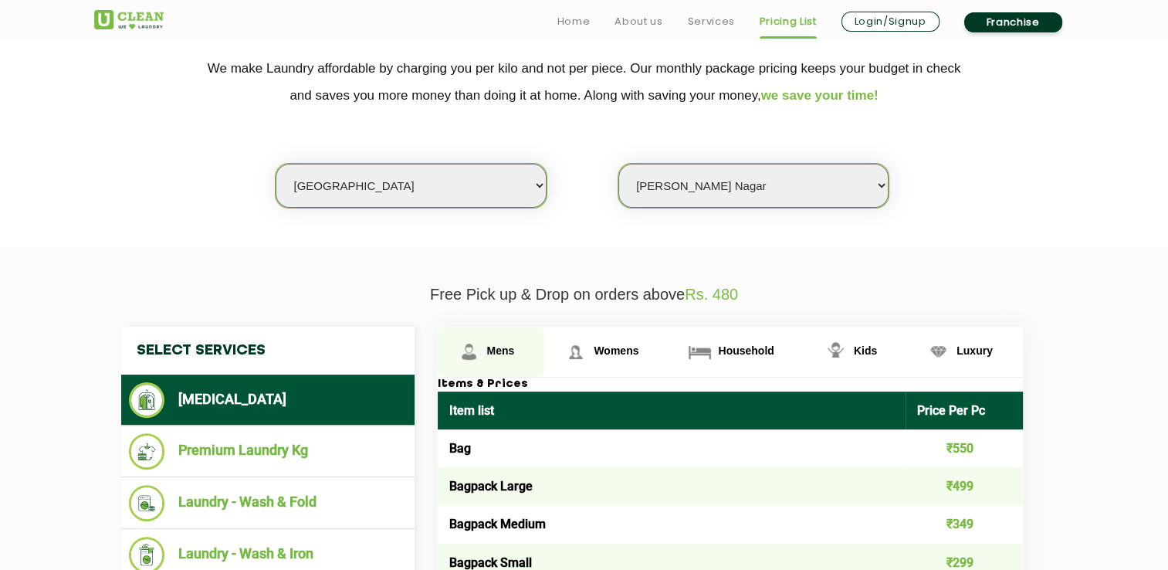
click at [456, 344] on img at bounding box center [468, 351] width 27 height 27
